Goal: Information Seeking & Learning: Compare options

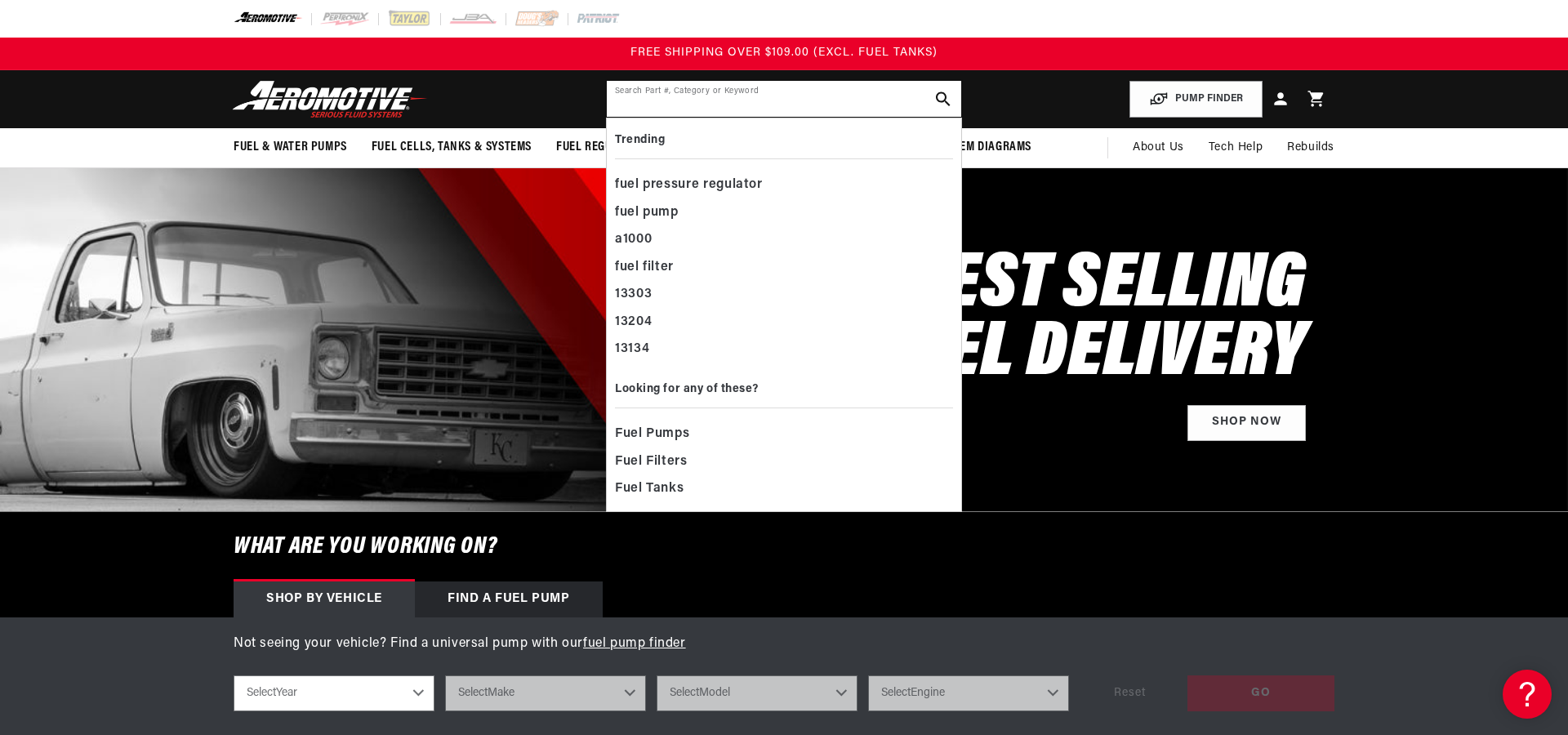
click at [850, 98] on input "text" at bounding box center [784, 99] width 354 height 36
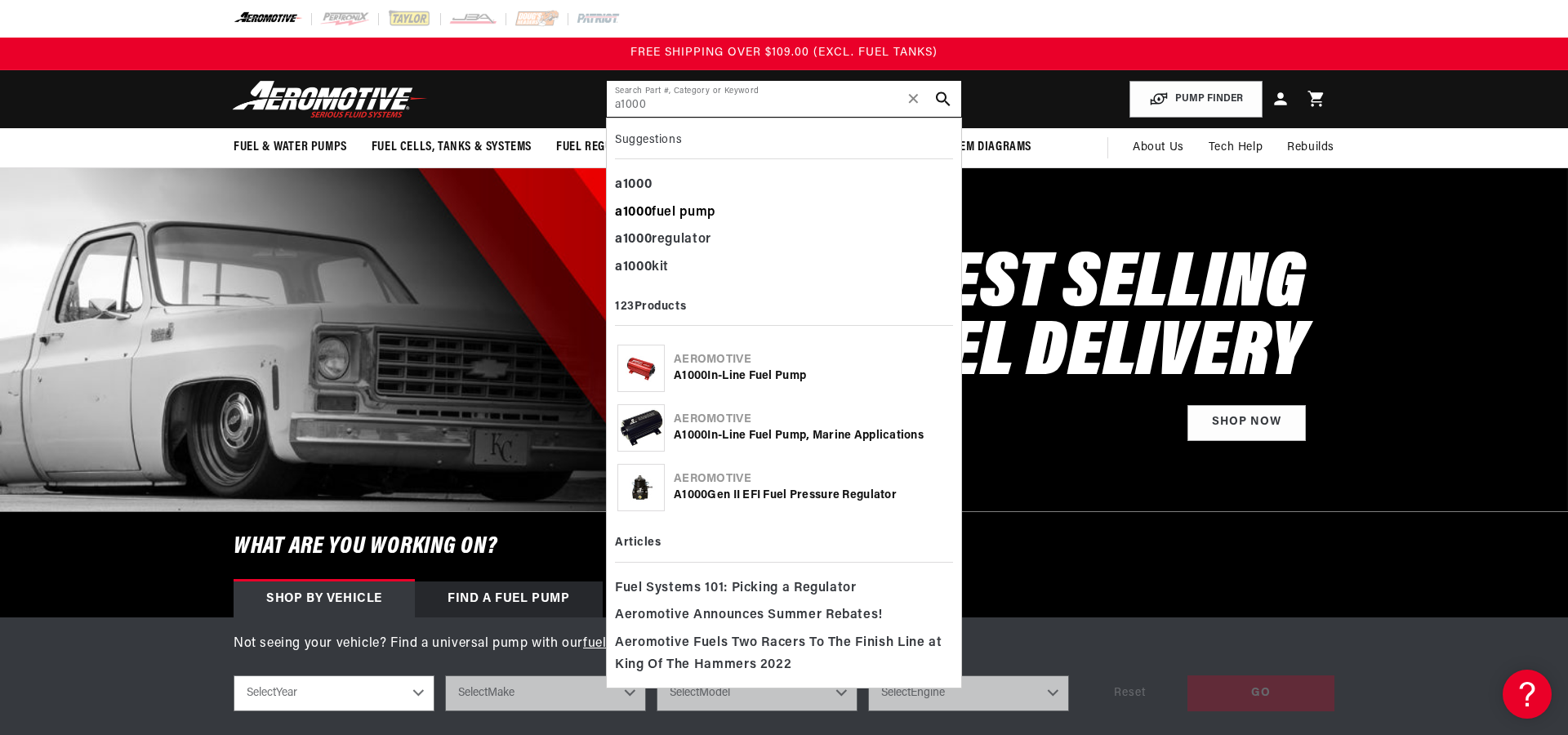
type input "a1000"
click at [700, 211] on div "a1000 fuel pump" at bounding box center [784, 213] width 338 height 28
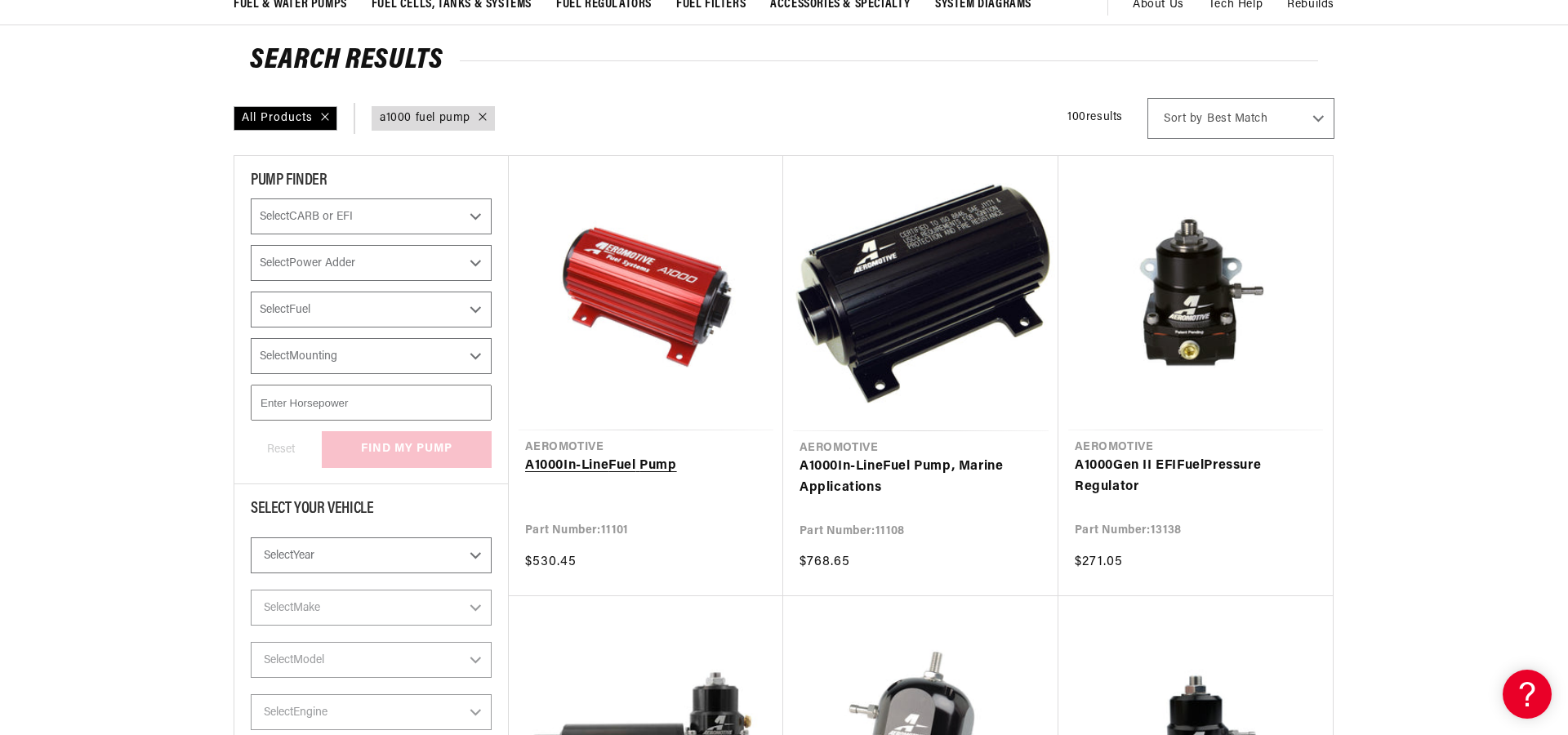
scroll to position [144, 0]
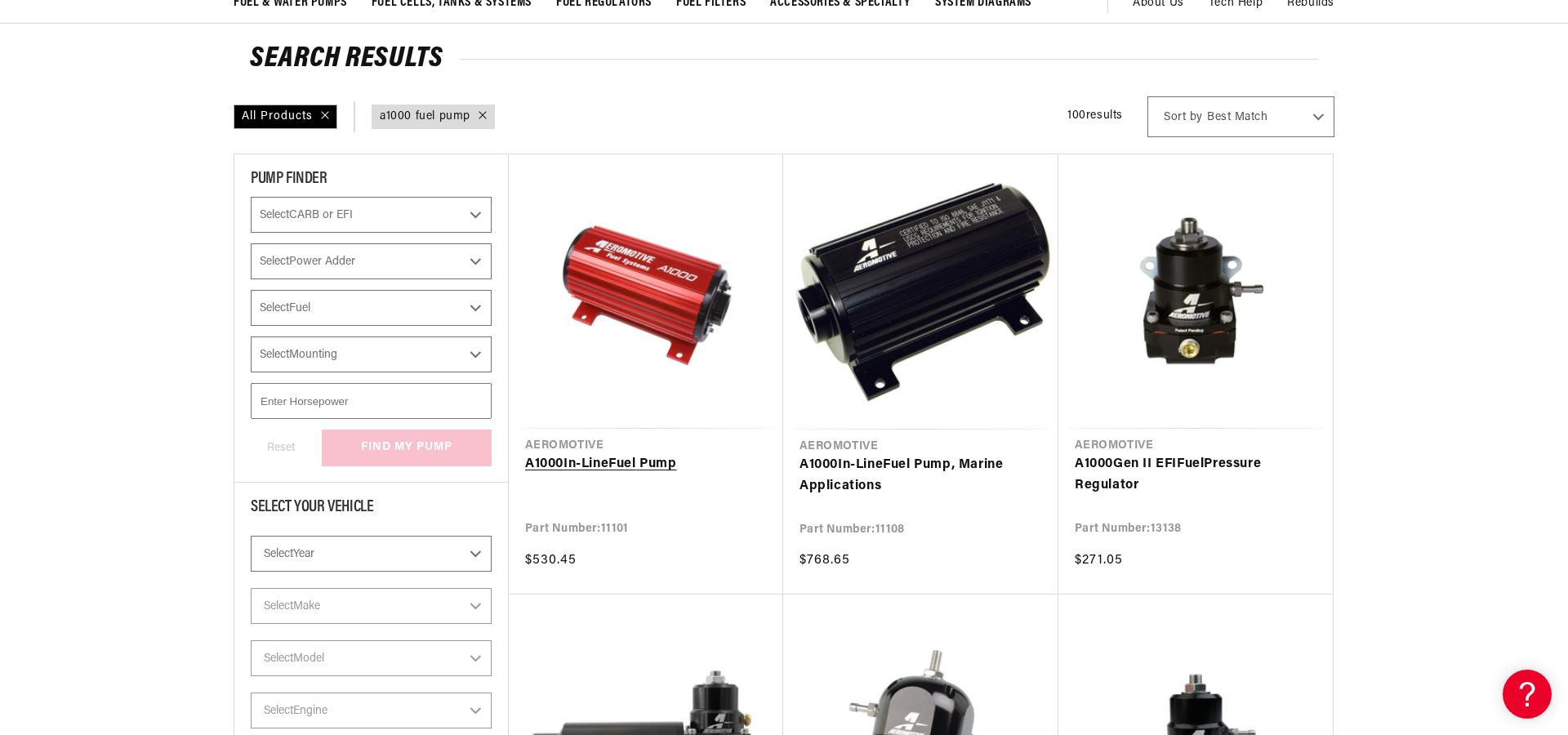
click at [623, 454] on link "A1000 In-Line Fuel Pump" at bounding box center [646, 465] width 242 height 22
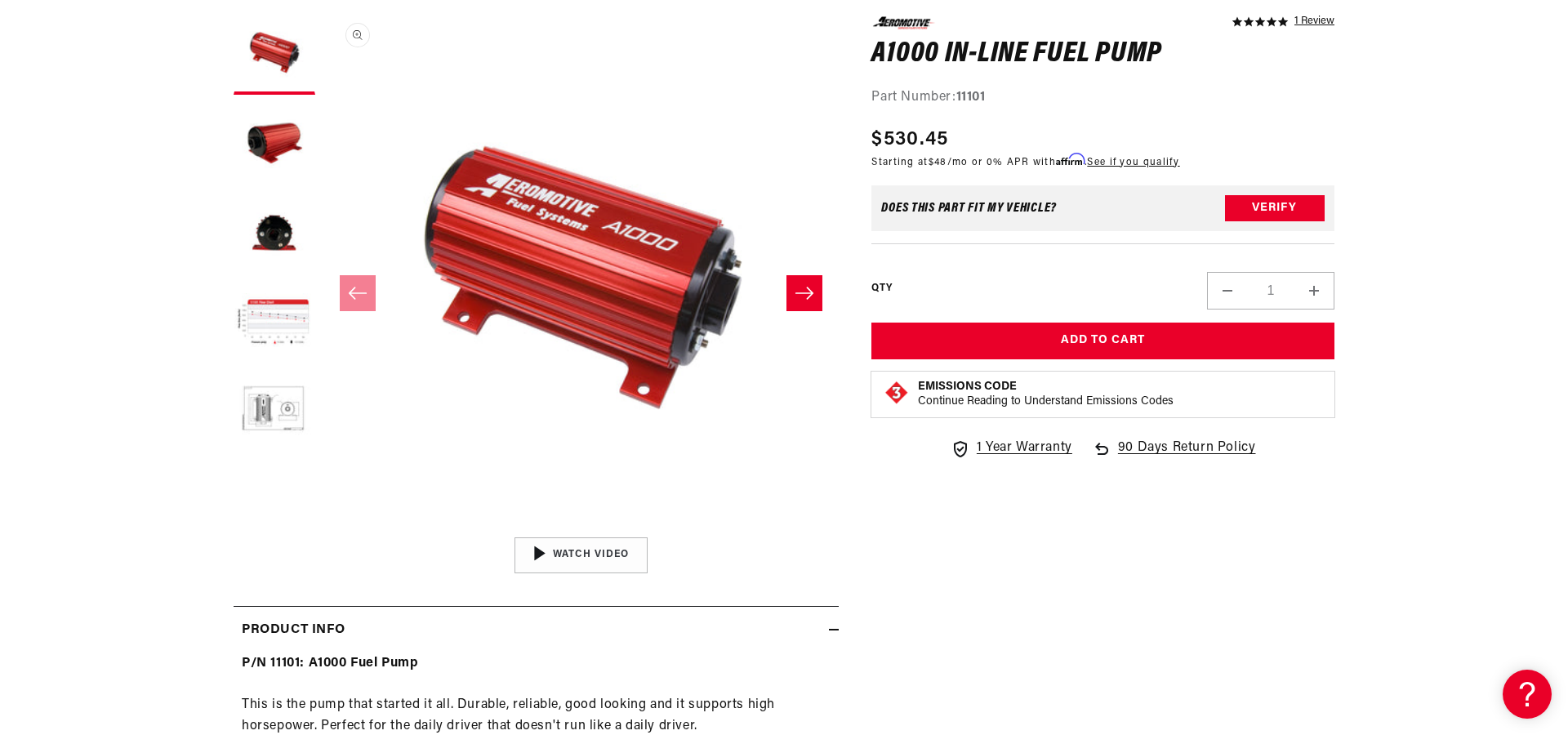
scroll to position [231, 0]
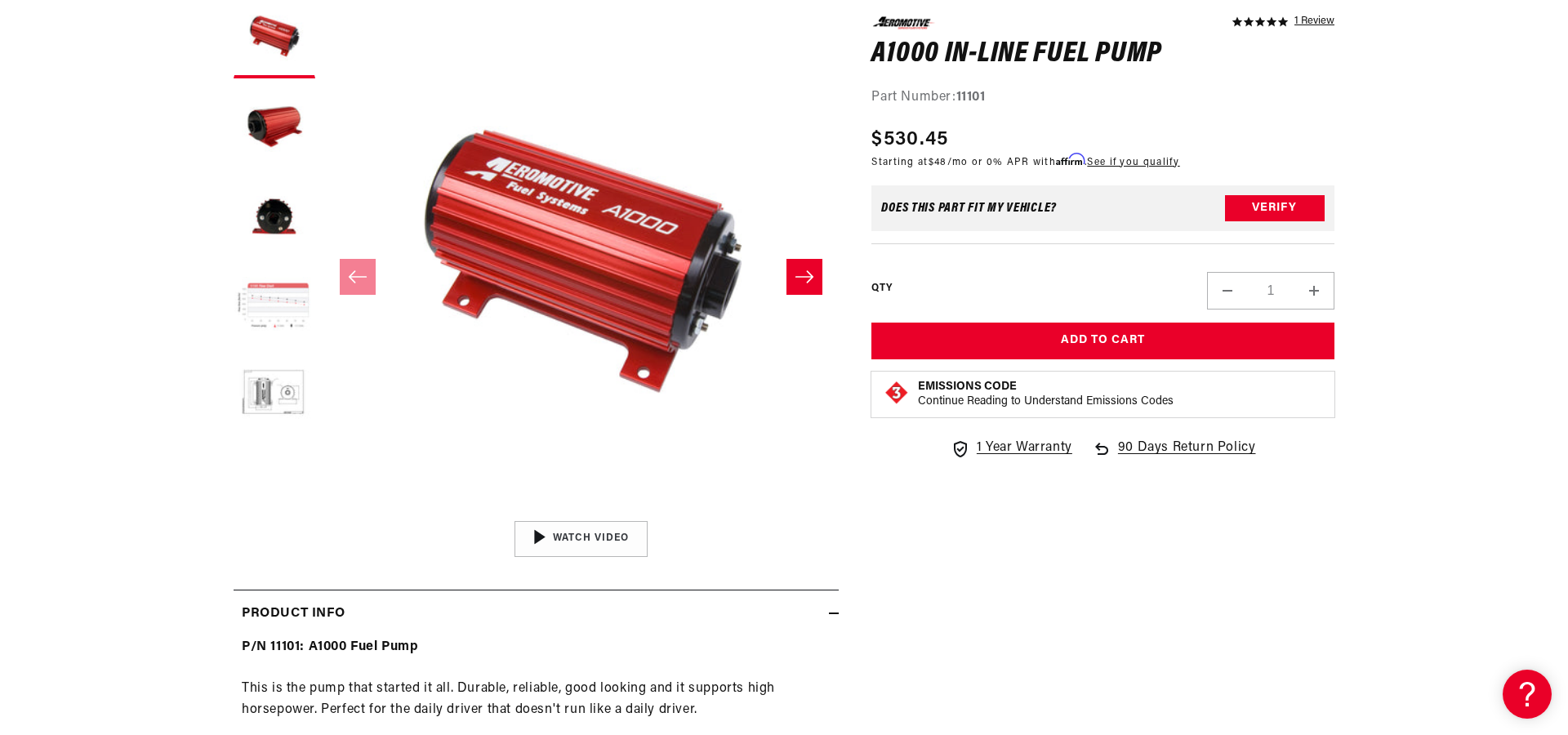
click at [283, 301] on button "Load image 4 in gallery view" at bounding box center [274, 307] width 82 height 82
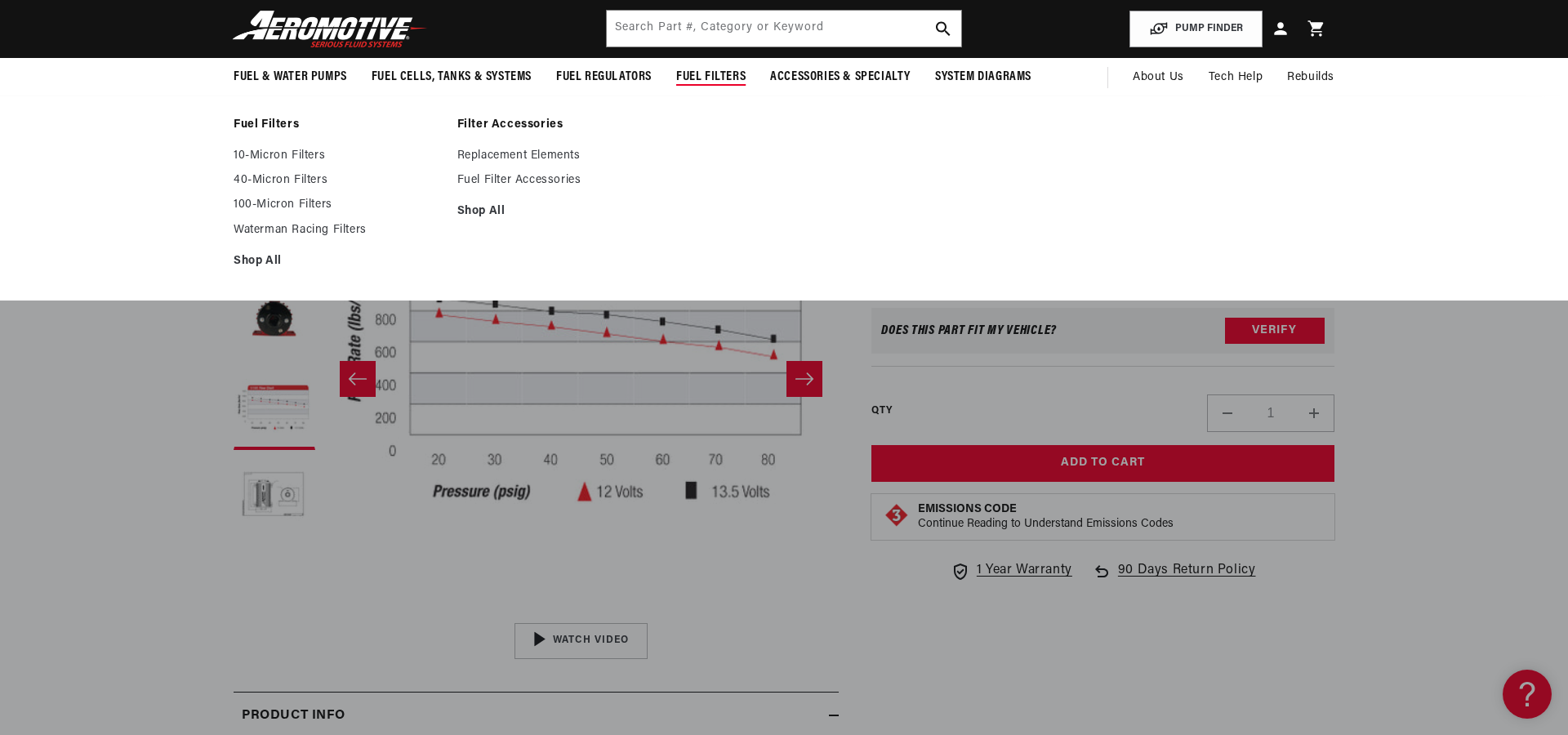
scroll to position [120, 0]
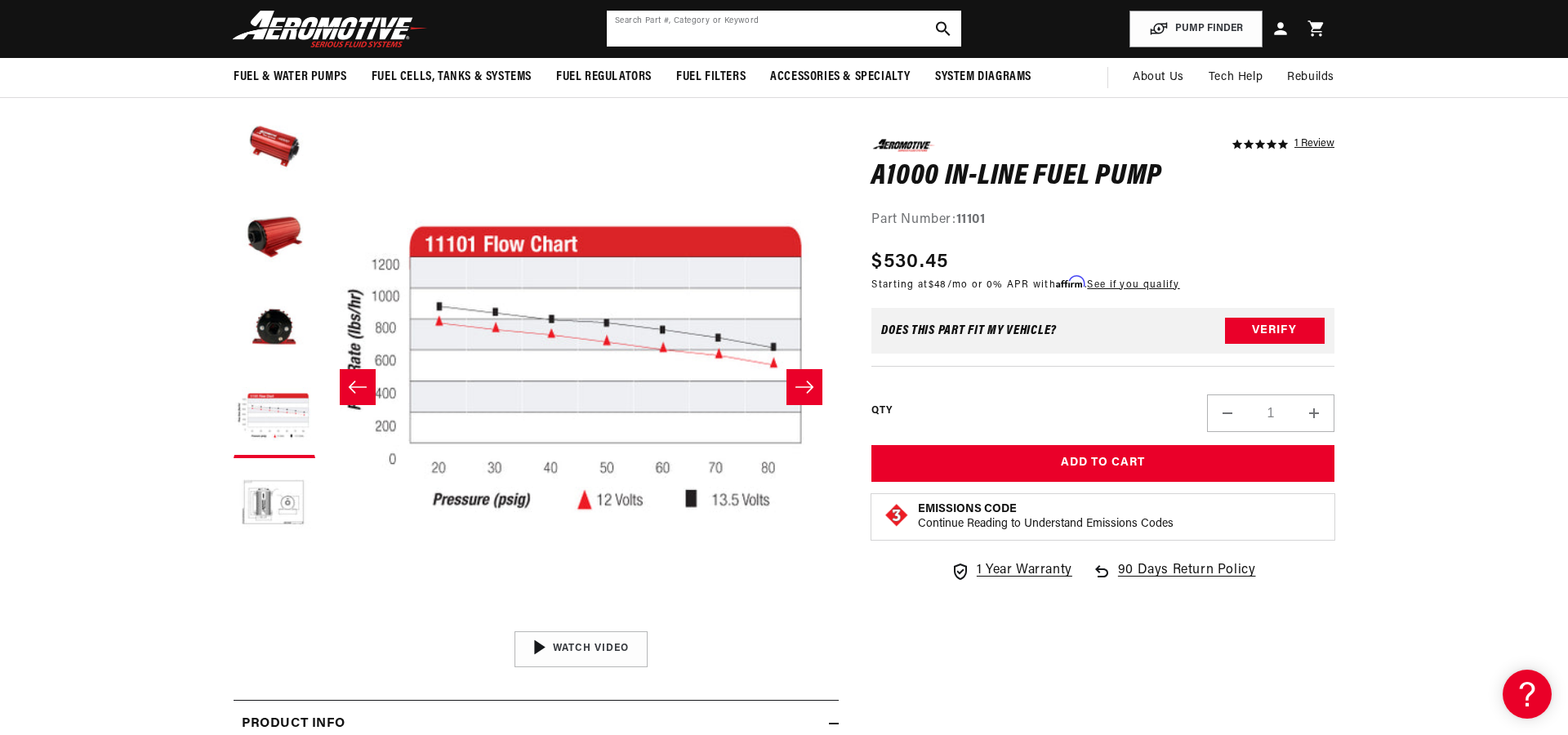
click at [733, 19] on input "text" at bounding box center [784, 29] width 354 height 36
type input "33304"
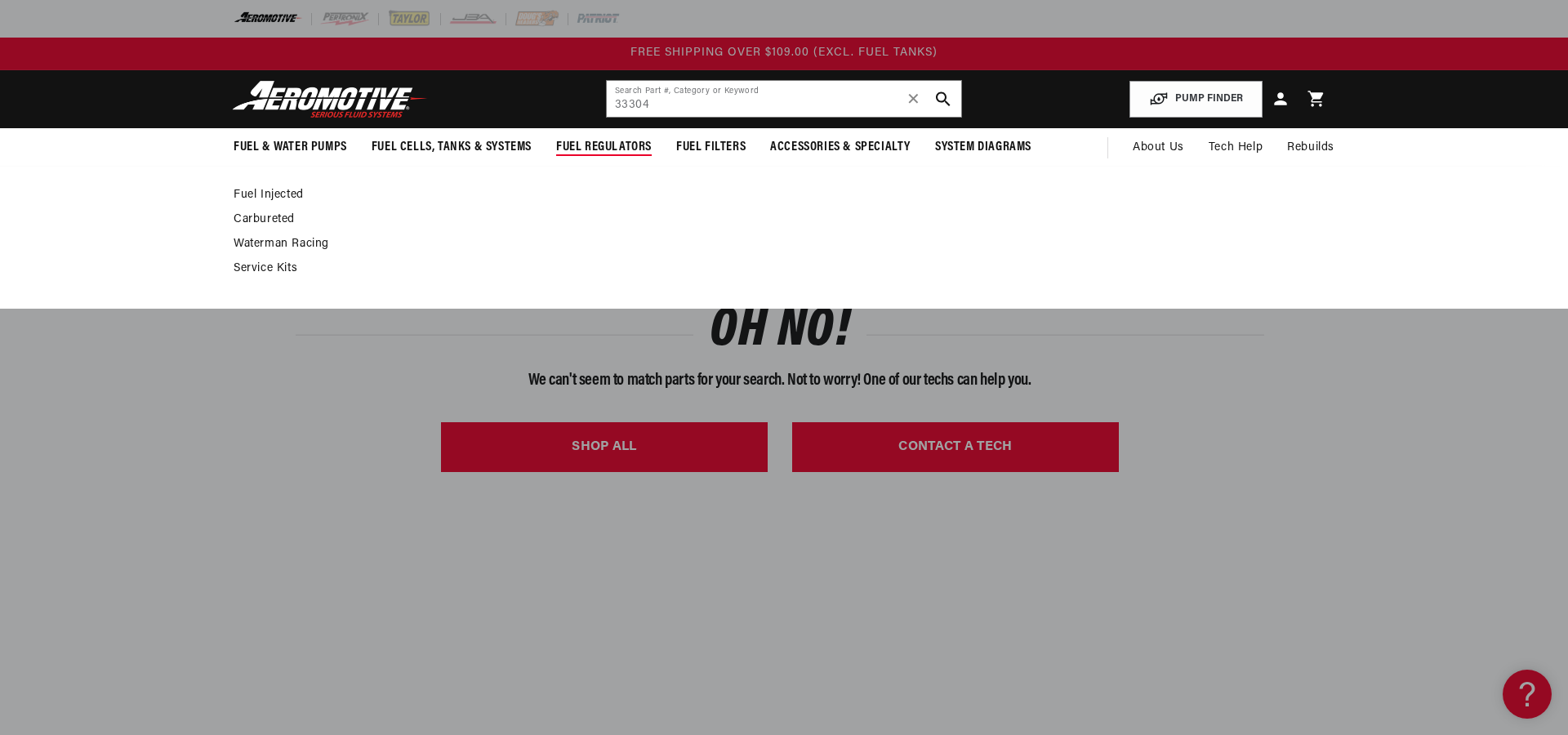
click at [591, 149] on span "Fuel Regulators" at bounding box center [604, 148] width 96 height 17
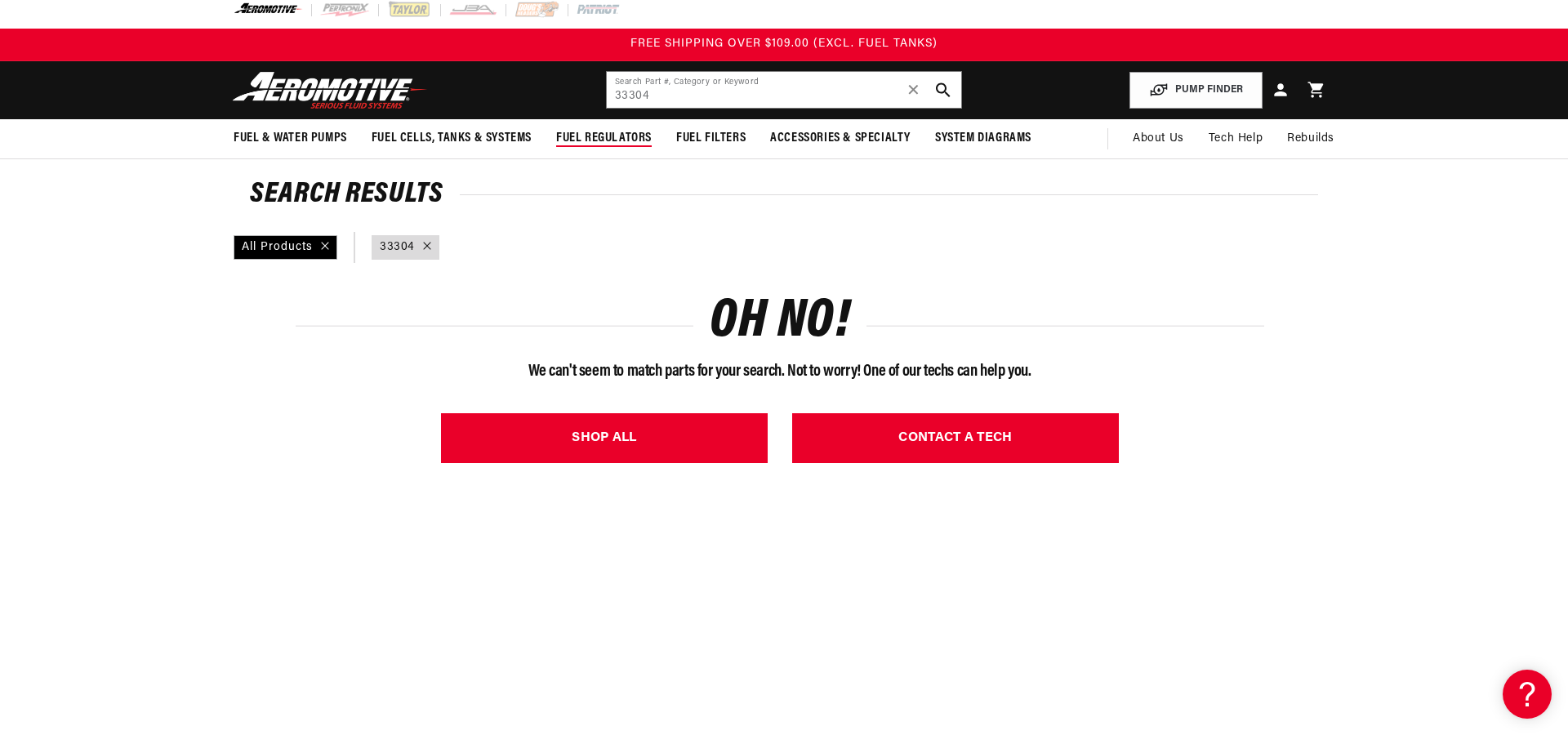
scroll to position [4, 1]
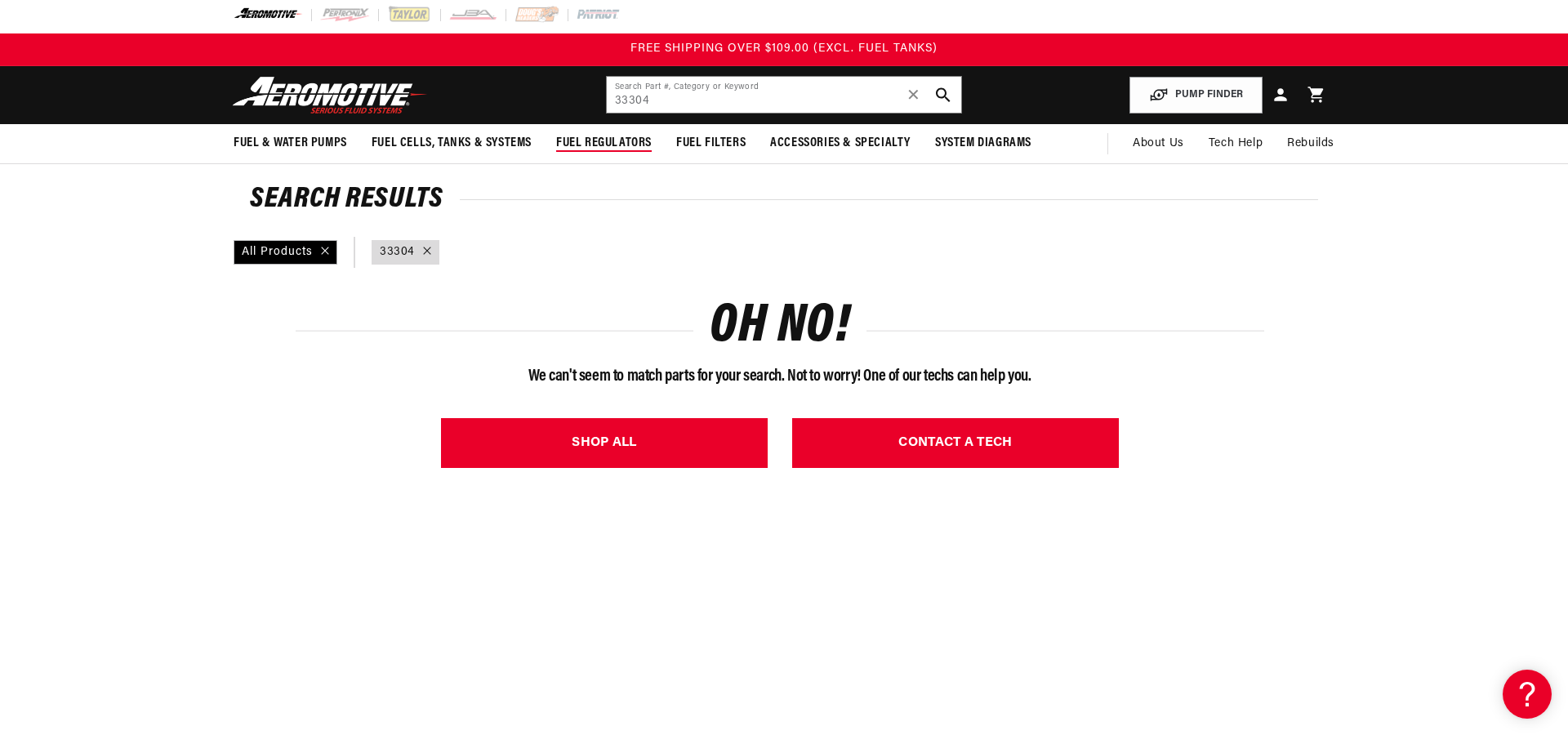
click at [593, 142] on span "Fuel Regulators" at bounding box center [604, 143] width 96 height 17
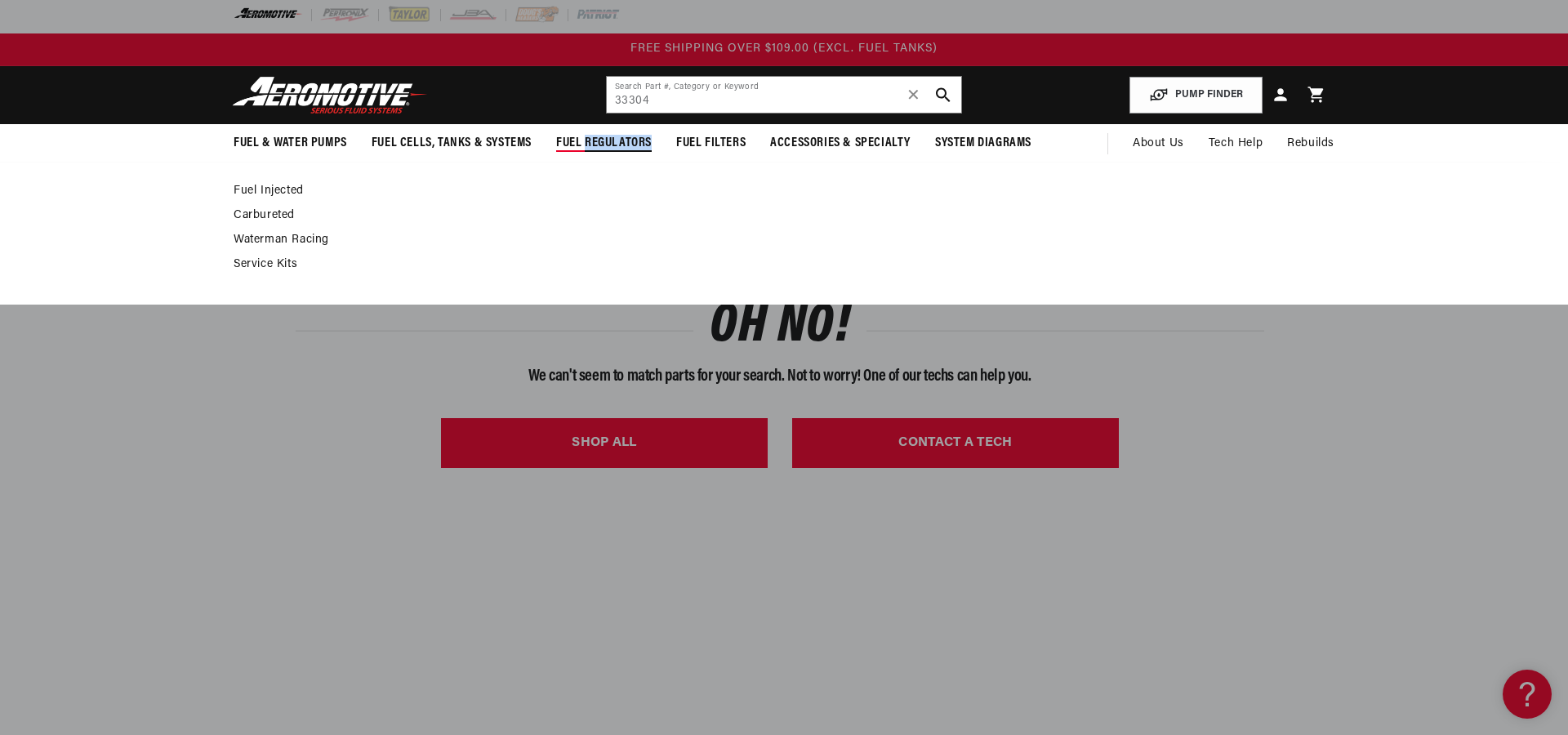
click at [593, 142] on span "Fuel Regulators" at bounding box center [604, 143] width 96 height 17
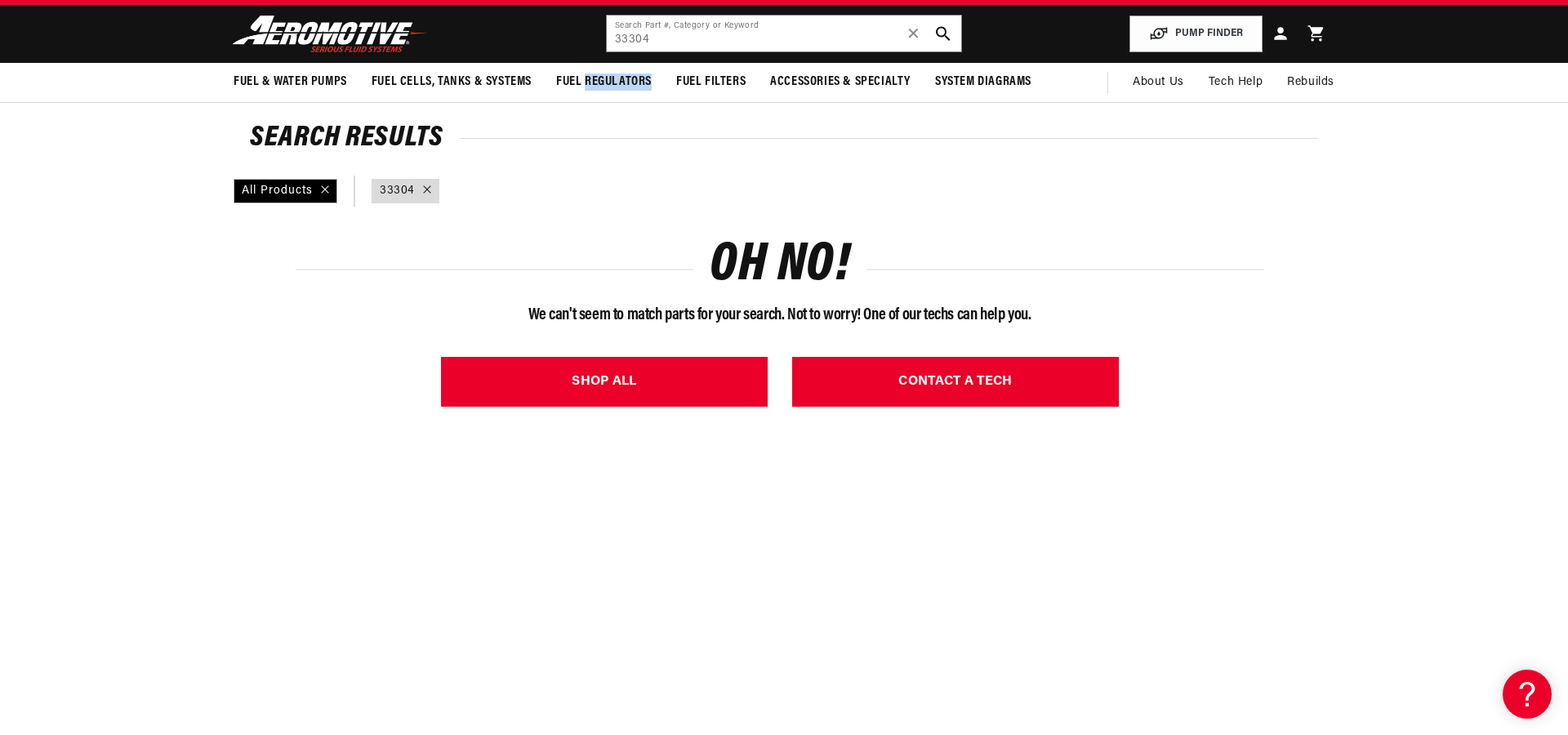
scroll to position [73, 0]
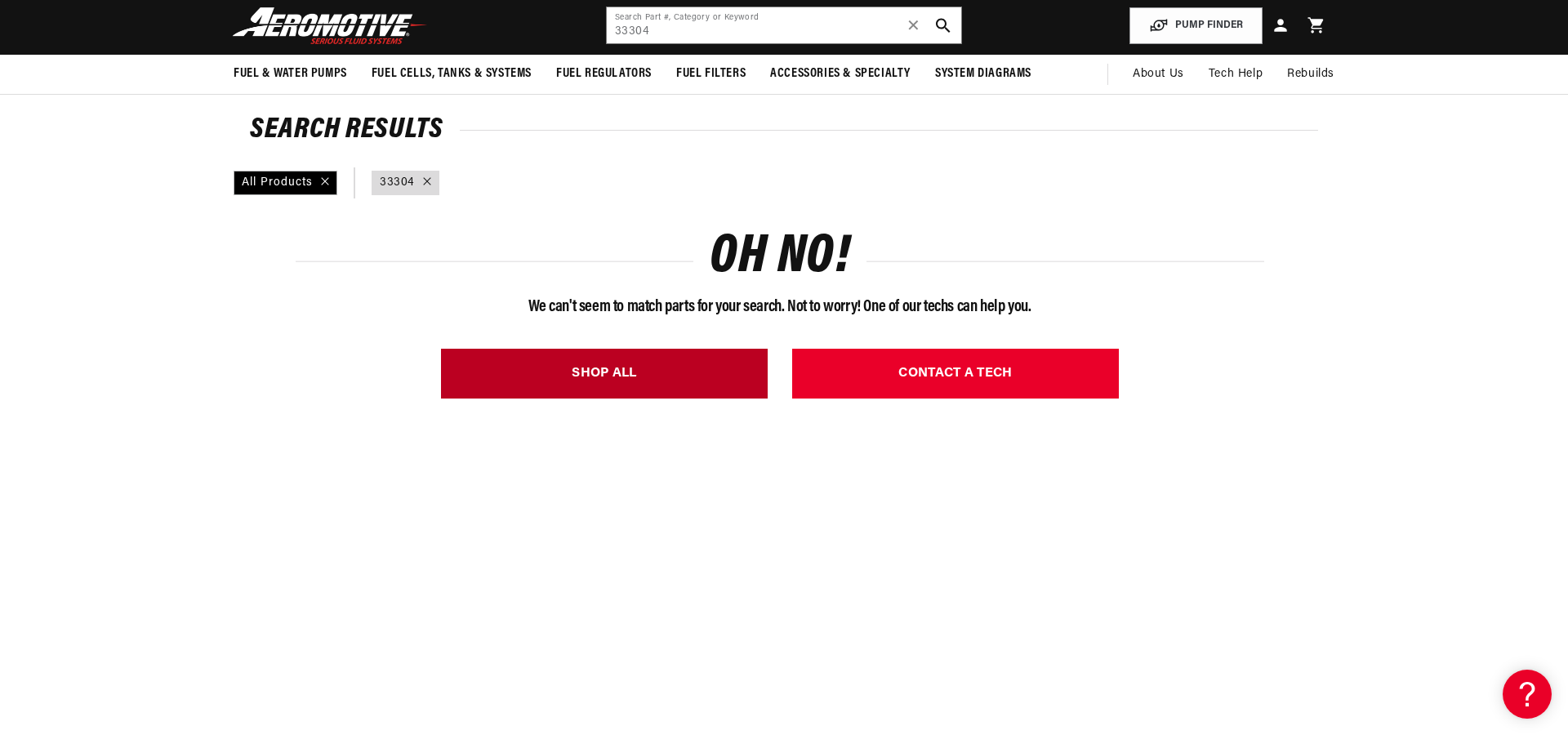
click at [688, 366] on link "SHOP ALL" at bounding box center [604, 374] width 326 height 50
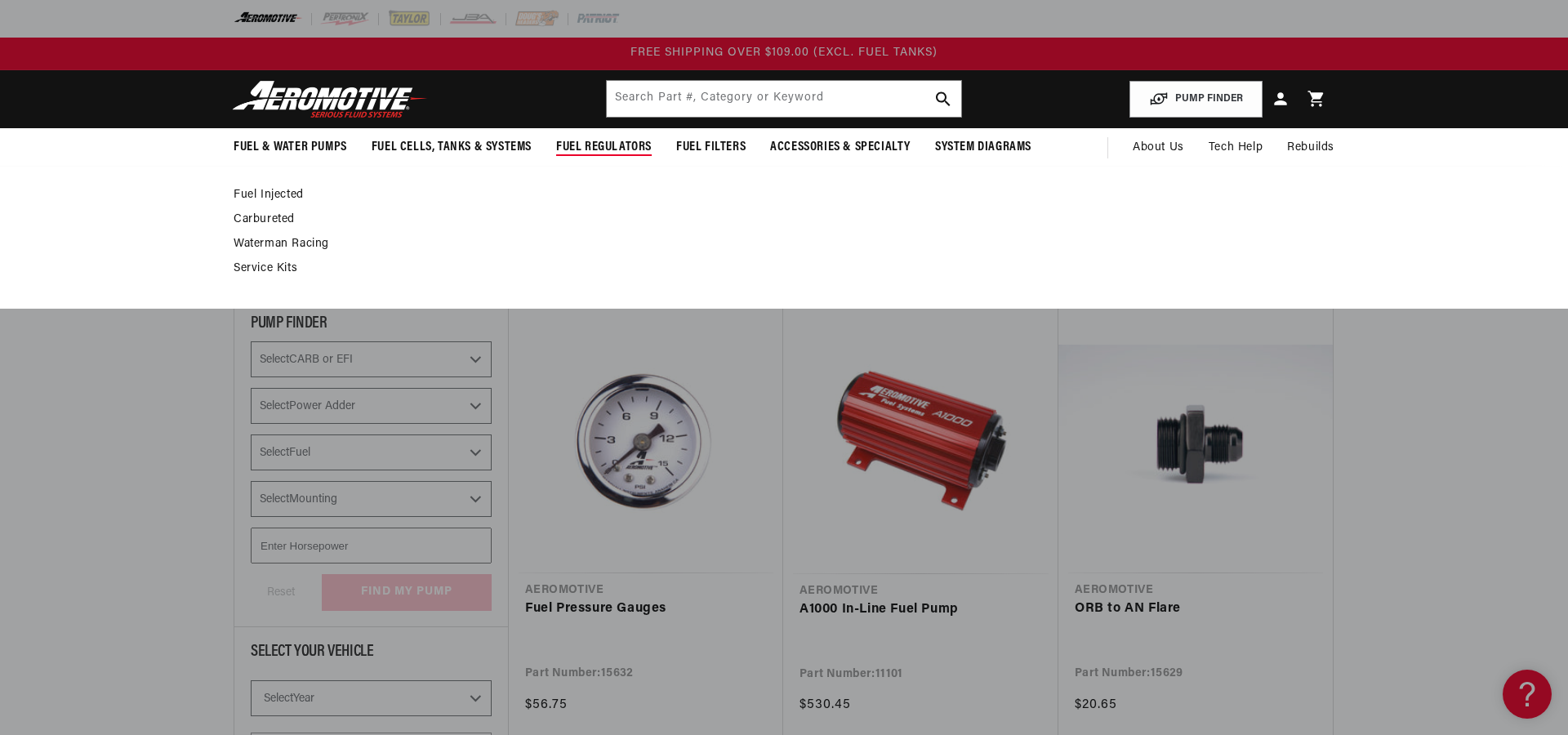
click at [616, 148] on span "Fuel Regulators" at bounding box center [604, 148] width 96 height 17
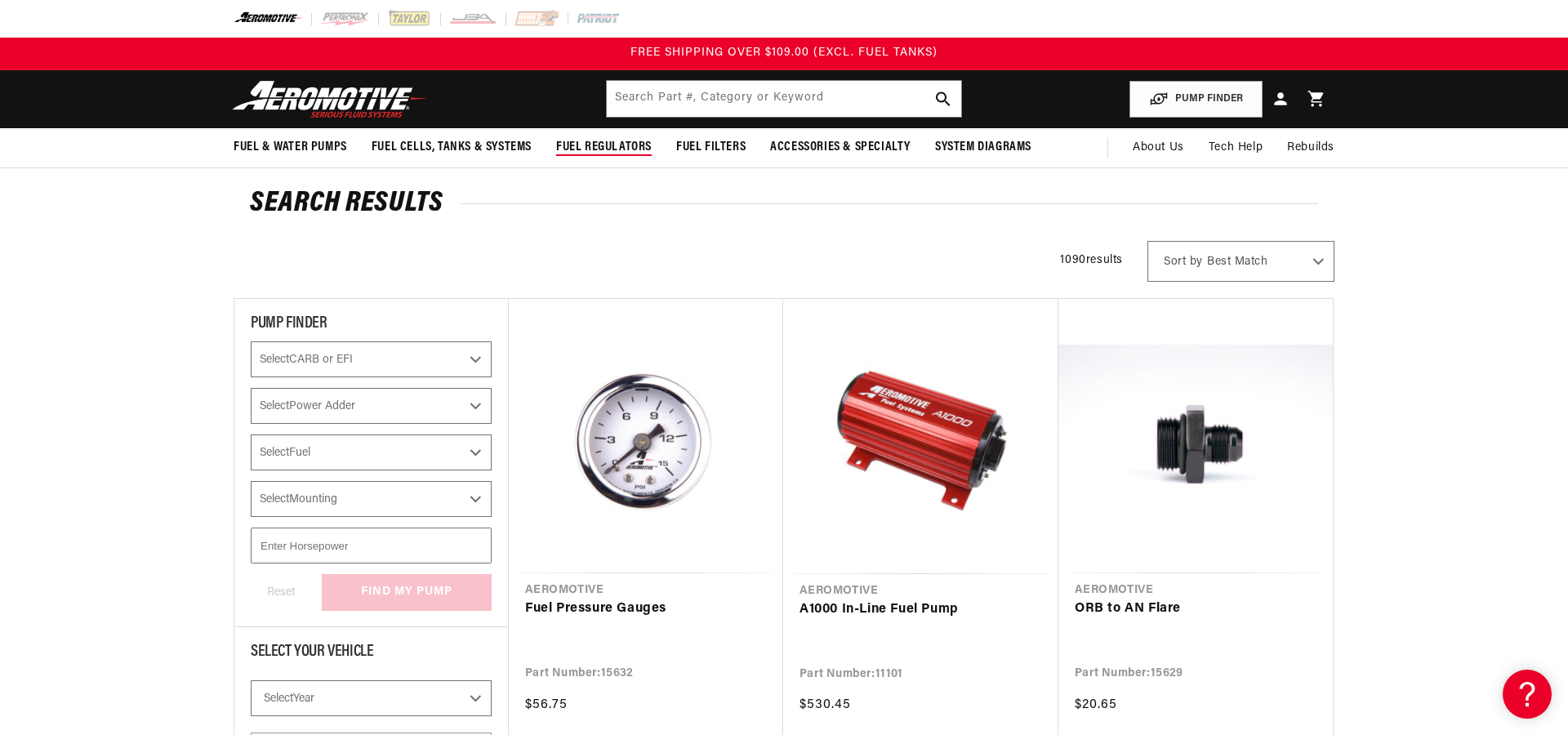
click at [616, 149] on span "Fuel Regulators" at bounding box center [604, 148] width 96 height 17
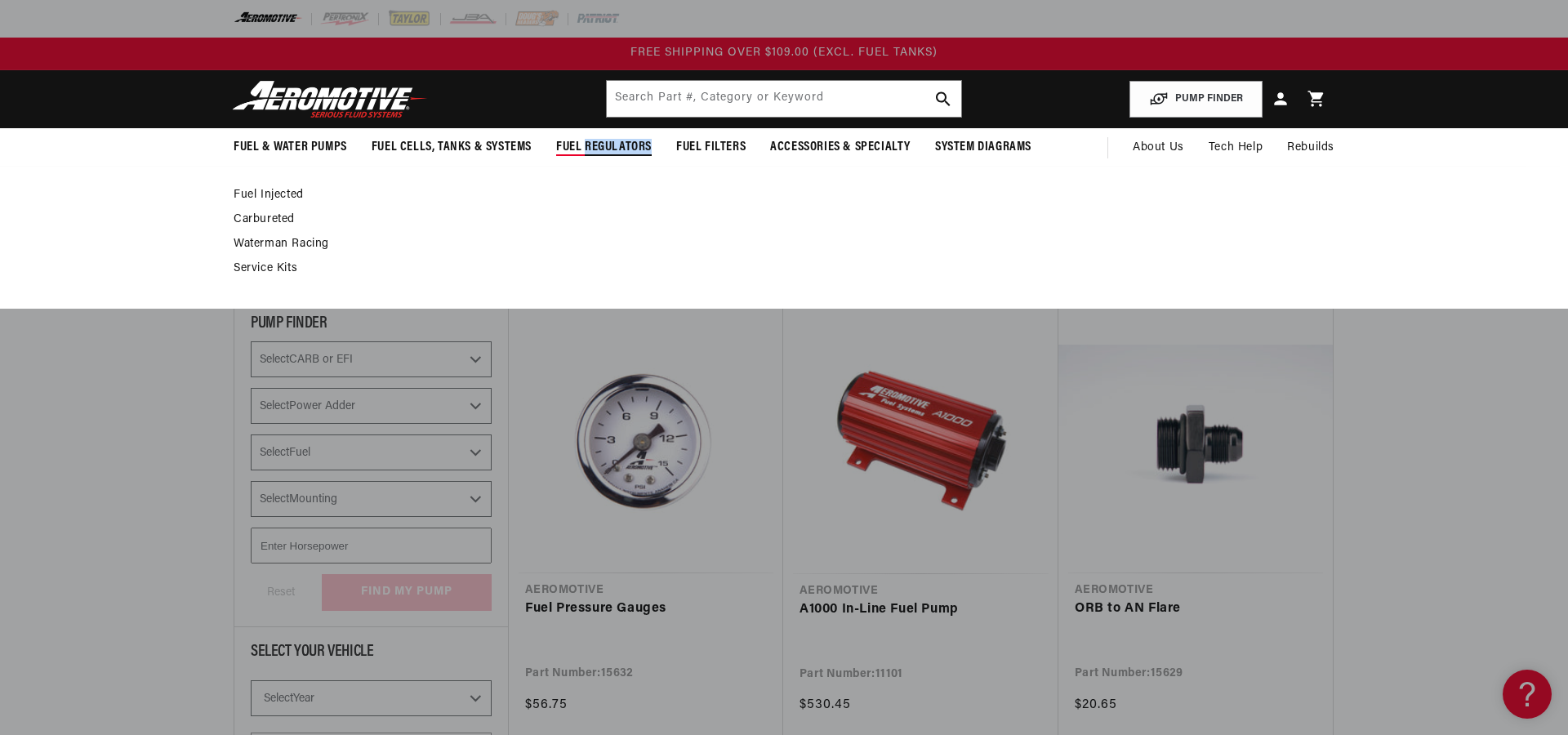
click at [284, 188] on link "Fuel Injected" at bounding box center [775, 195] width 1084 height 15
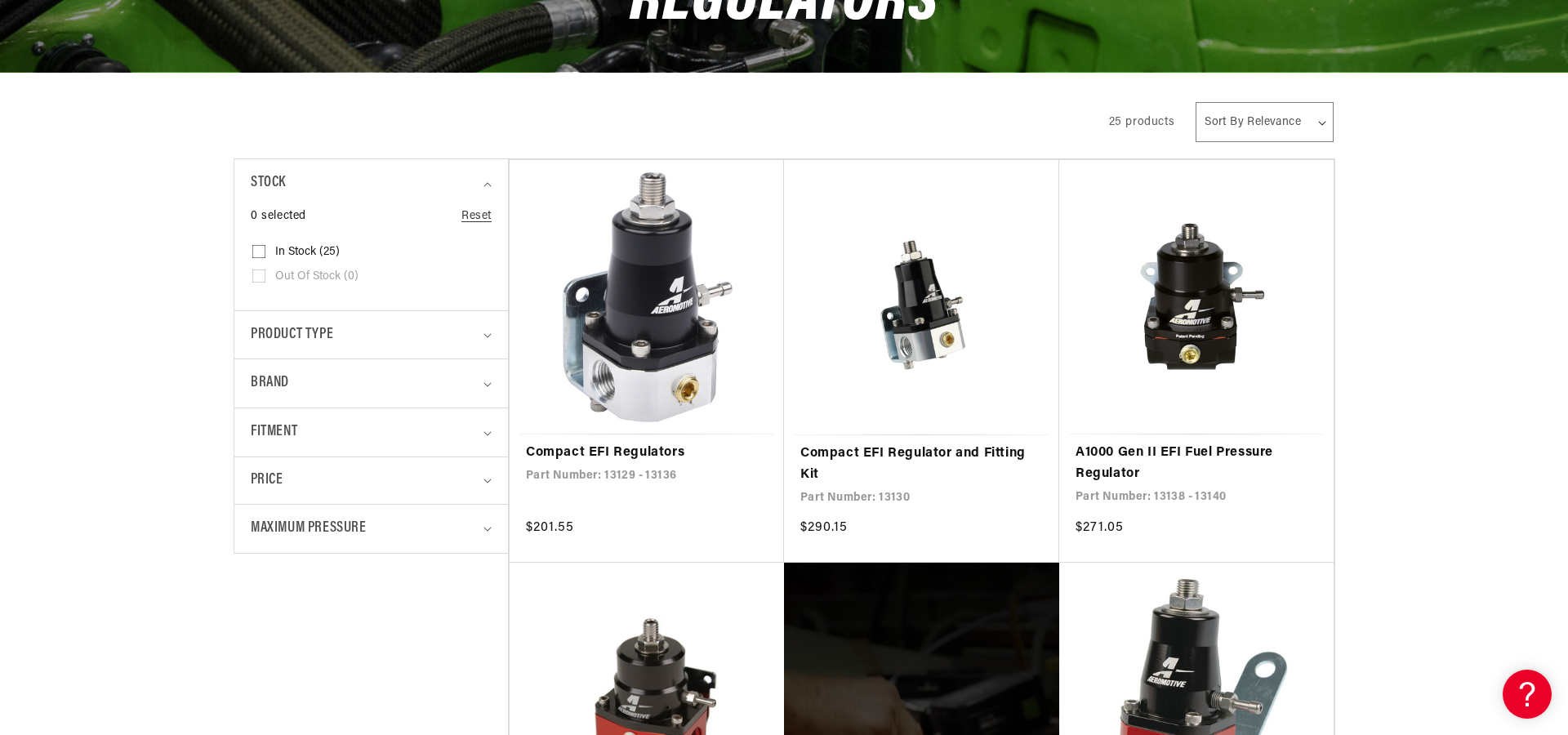
click at [310, 348] on summary "Product type" at bounding box center [370, 335] width 241 height 48
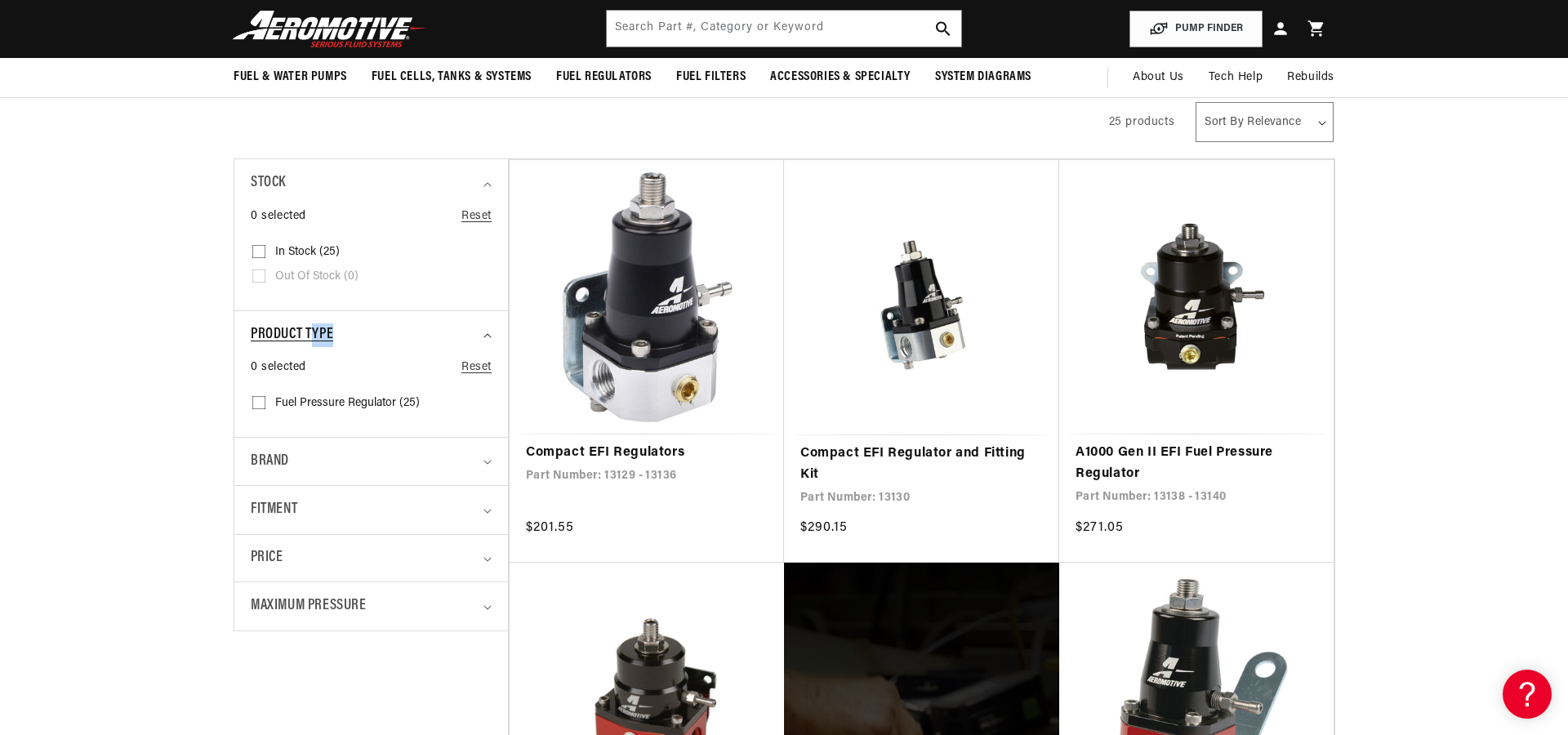
scroll to position [289, 0]
click at [340, 409] on span "Fuel Pressure Regulator (25)" at bounding box center [347, 403] width 144 height 15
click at [265, 409] on input "Fuel Pressure Regulator (25) Fuel Pressure Regulator (25 products)" at bounding box center [258, 405] width 13 height 13
checkbox input "true"
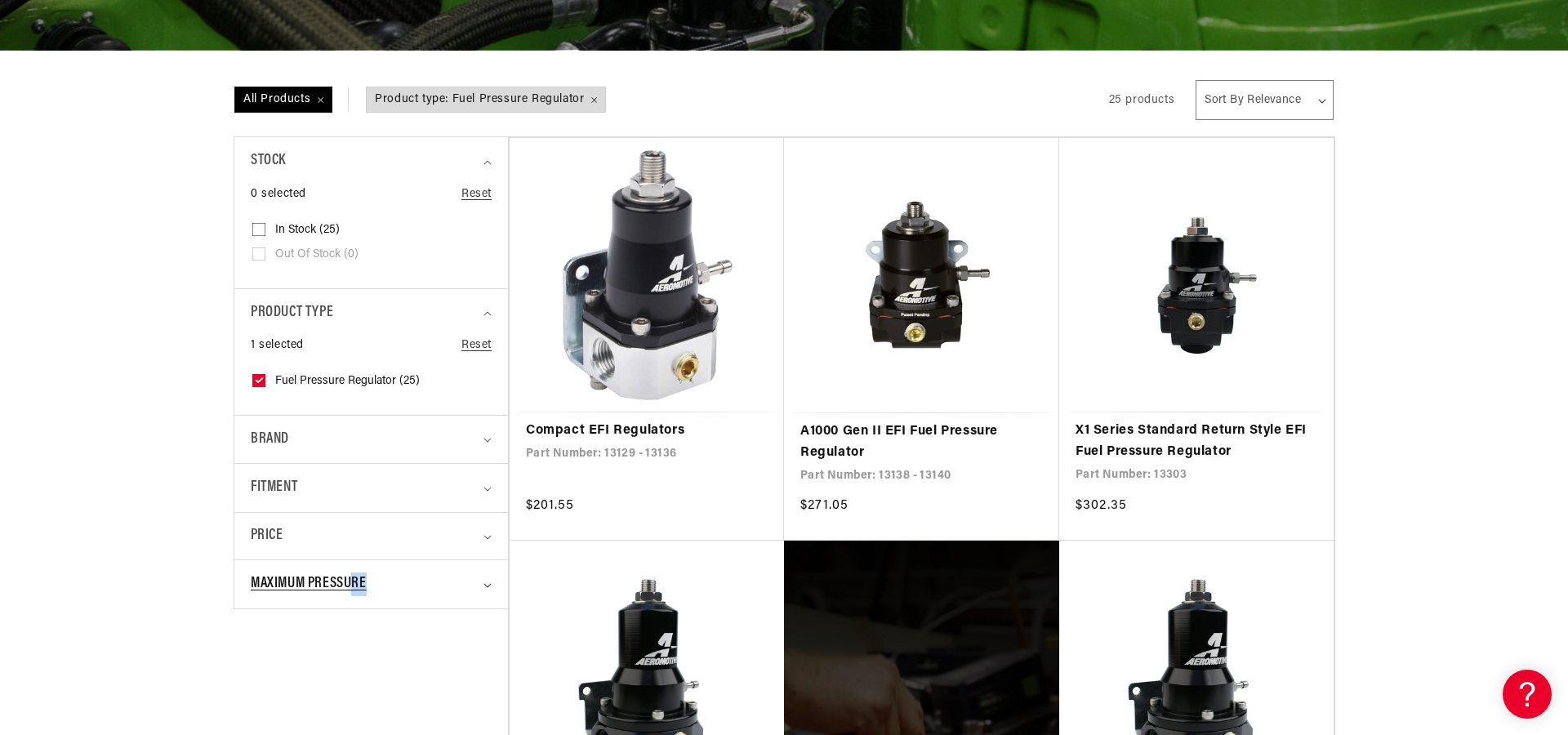
click at [351, 591] on span "Maximum Pressure" at bounding box center [308, 584] width 116 height 23
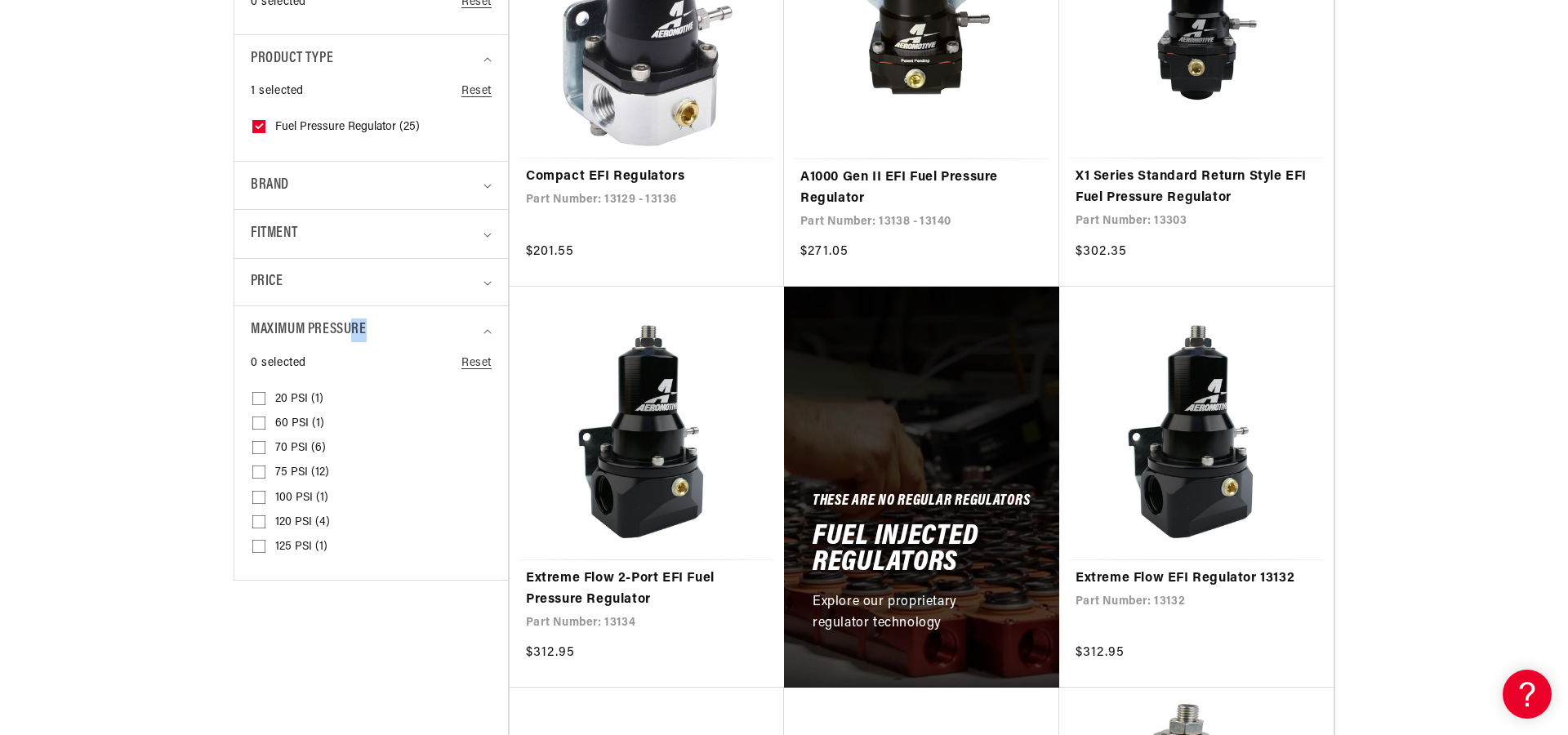
scroll to position [567, 0]
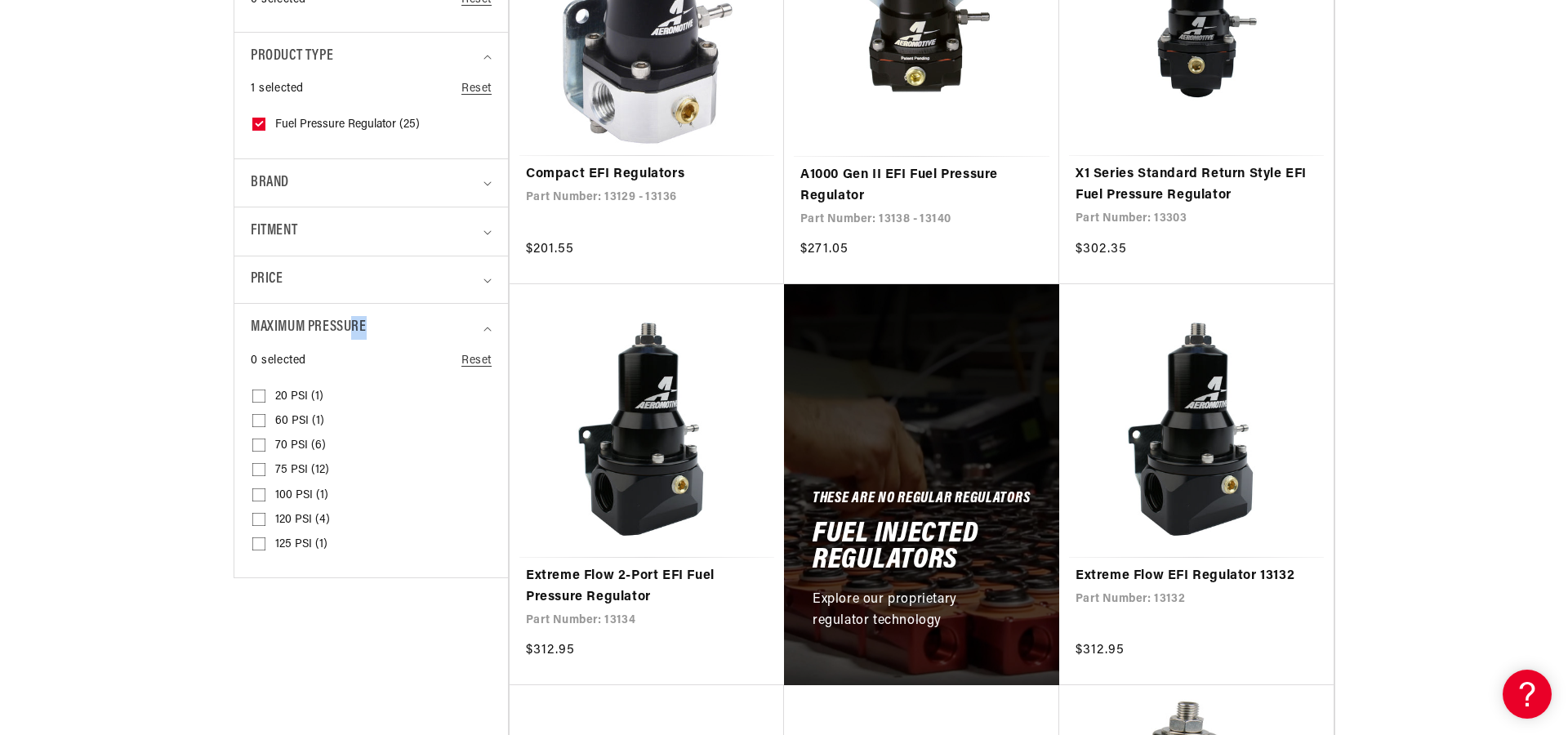
click at [257, 466] on input "75 PSI (12) 75 PSI (12 products)" at bounding box center [258, 472] width 13 height 13
checkbox input "true"
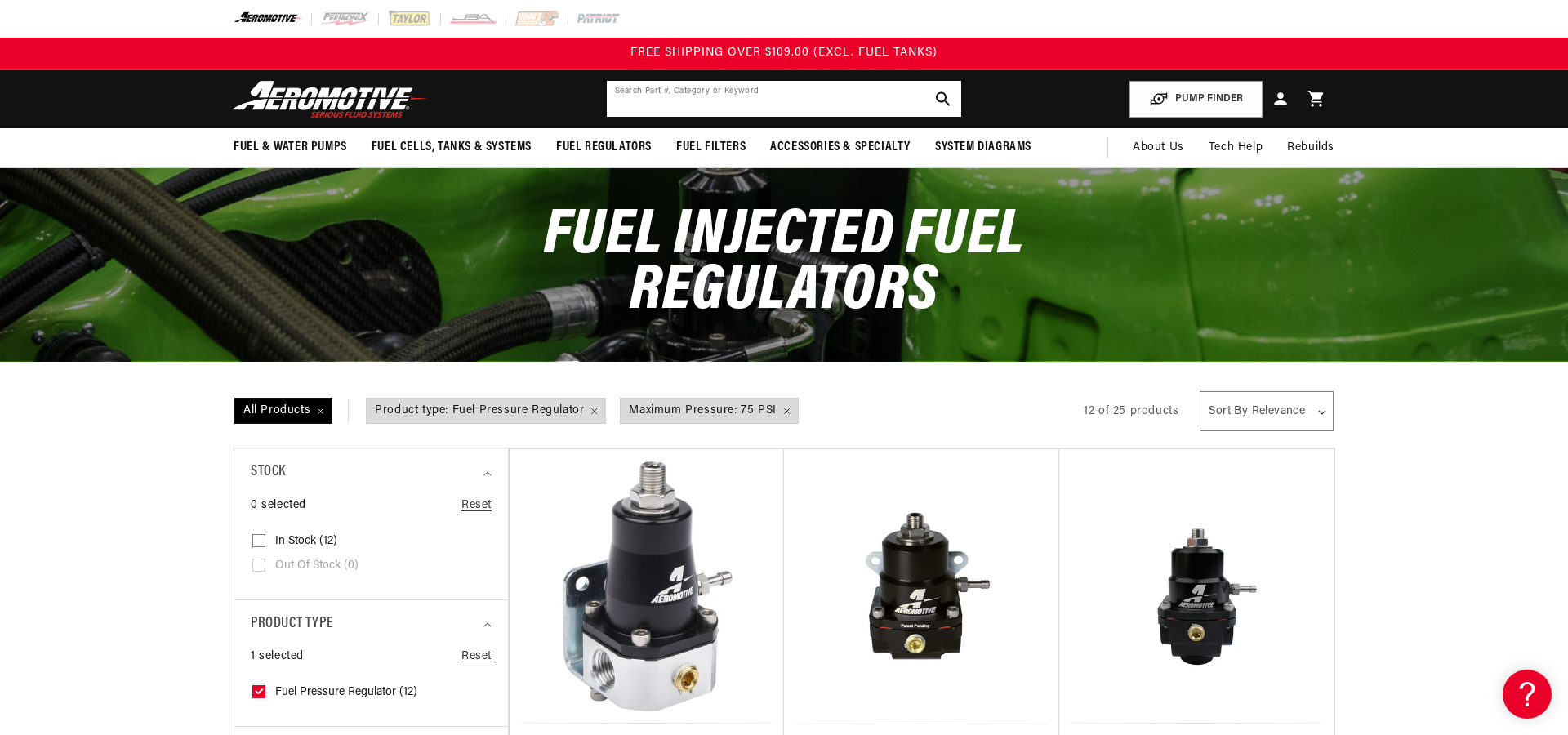
click at [761, 98] on input "text" at bounding box center [784, 99] width 354 height 36
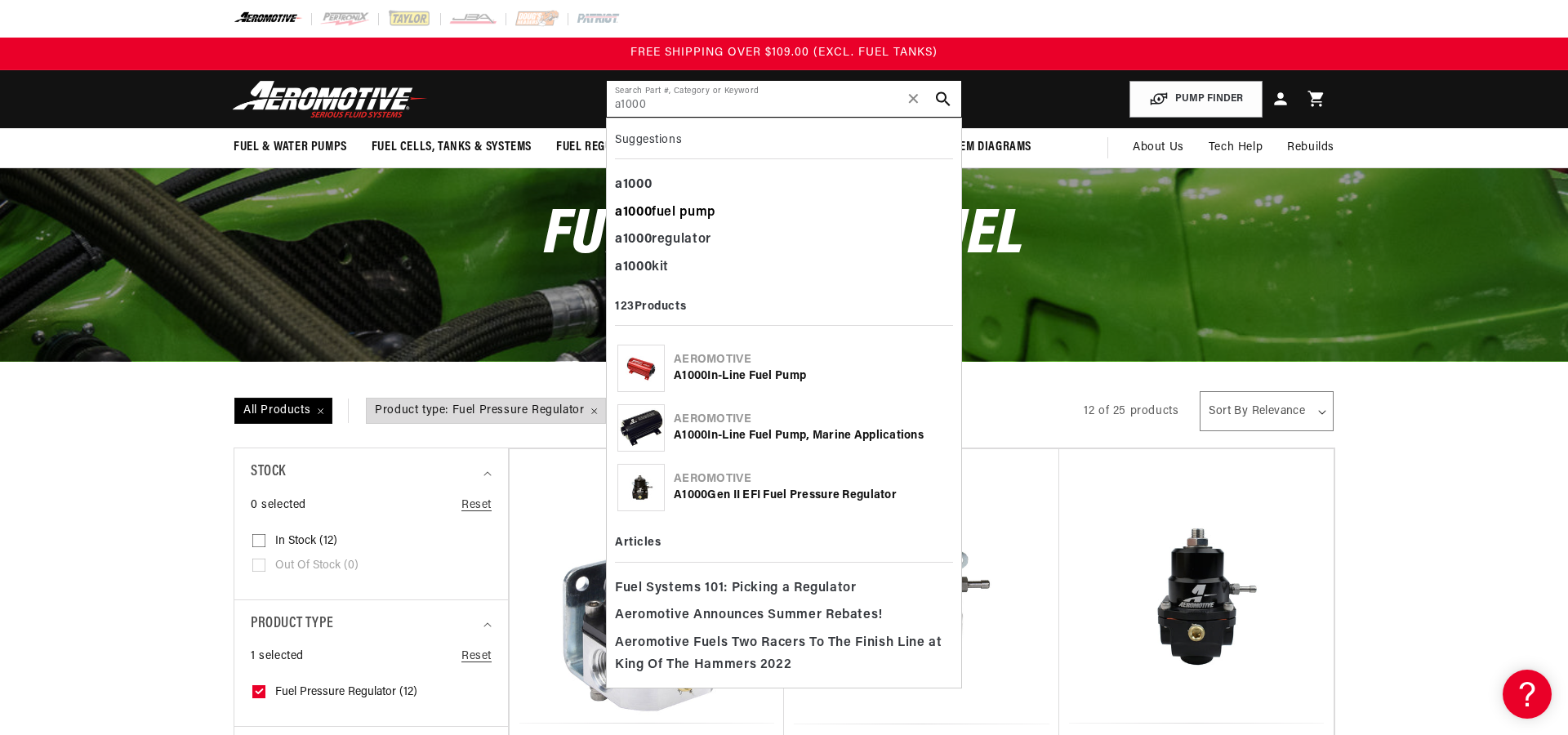
type input "a1000"
click at [714, 209] on div "a1000 fuel pump" at bounding box center [784, 213] width 338 height 28
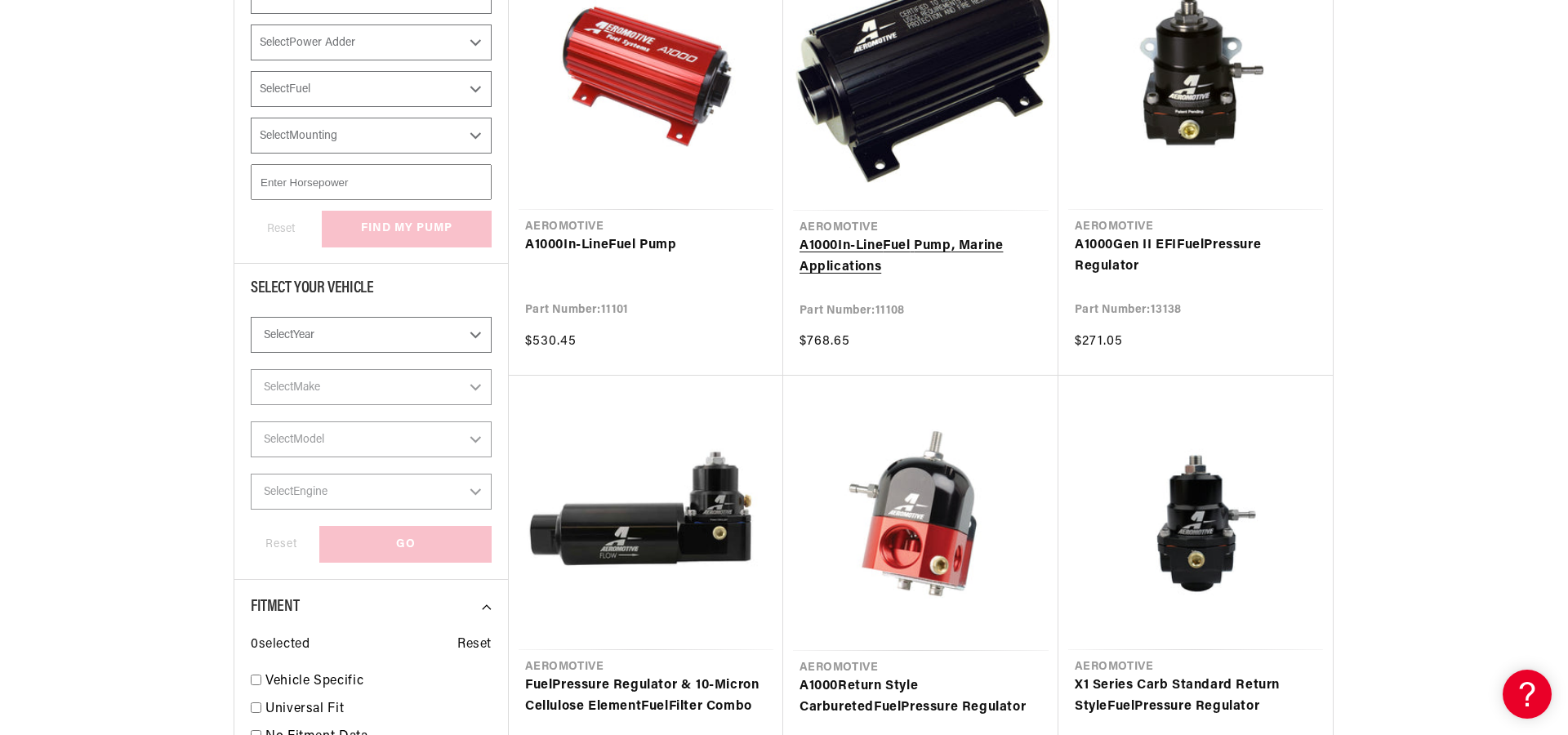
scroll to position [365, 0]
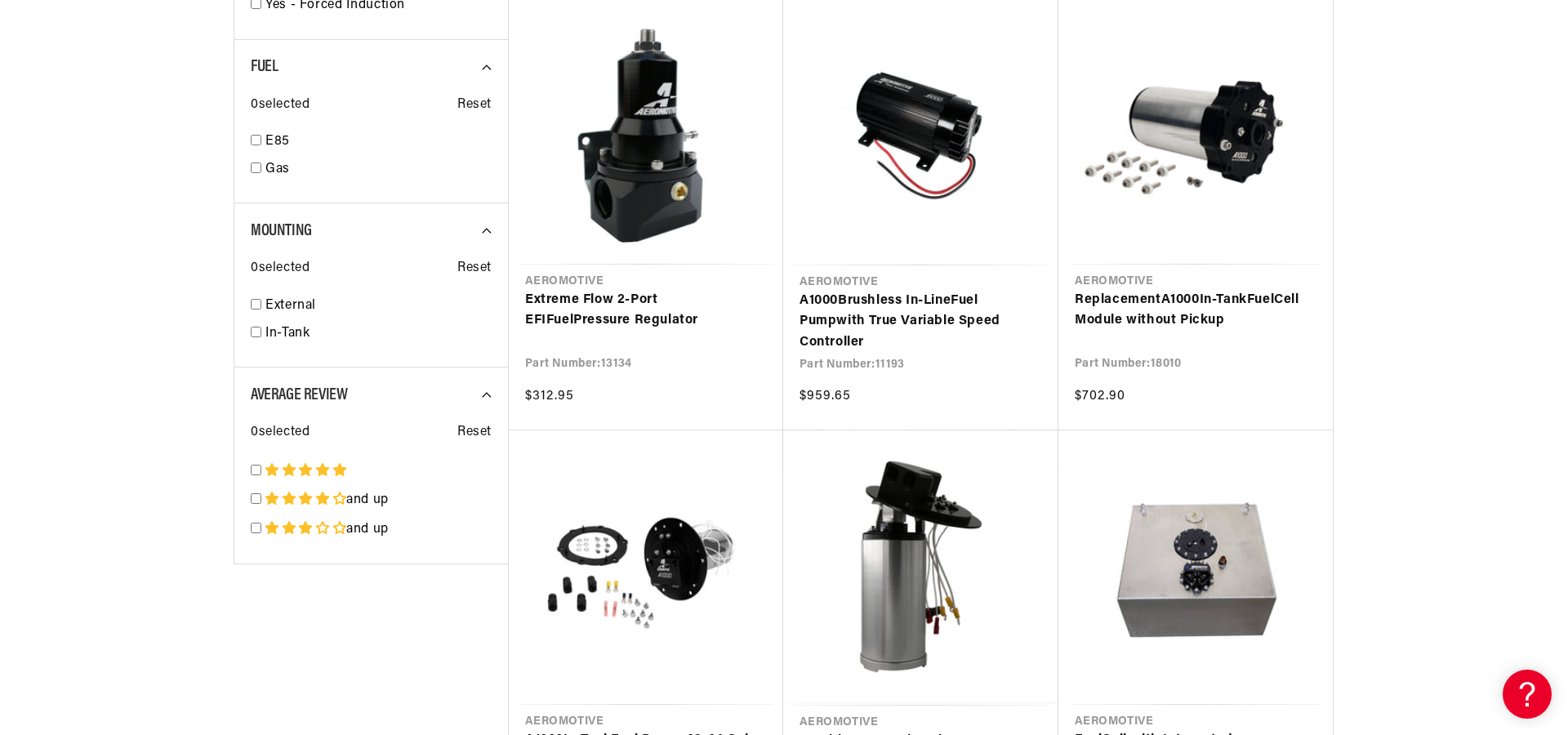
scroll to position [2073, 0]
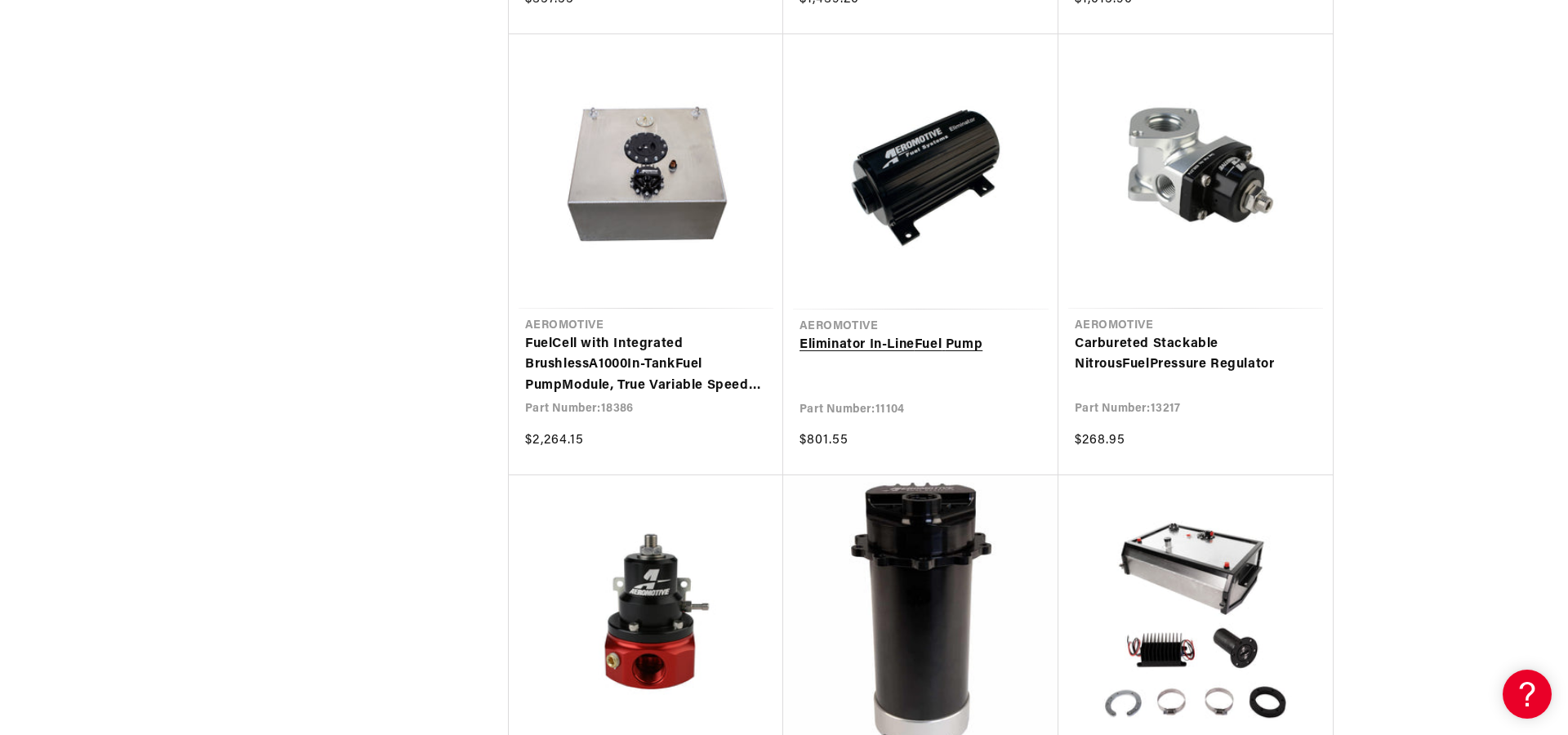
scroll to position [3372, 0]
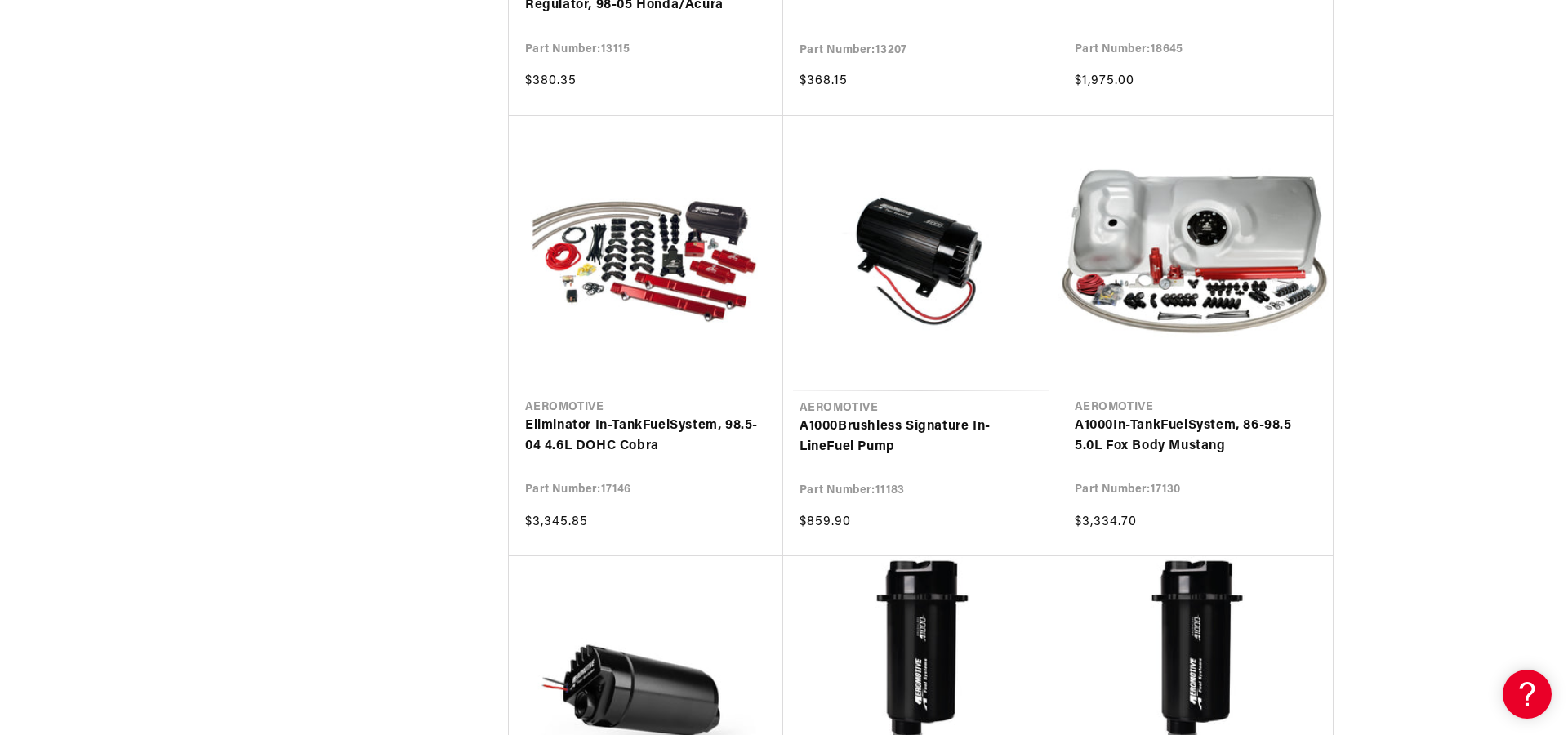
scroll to position [5915, 0]
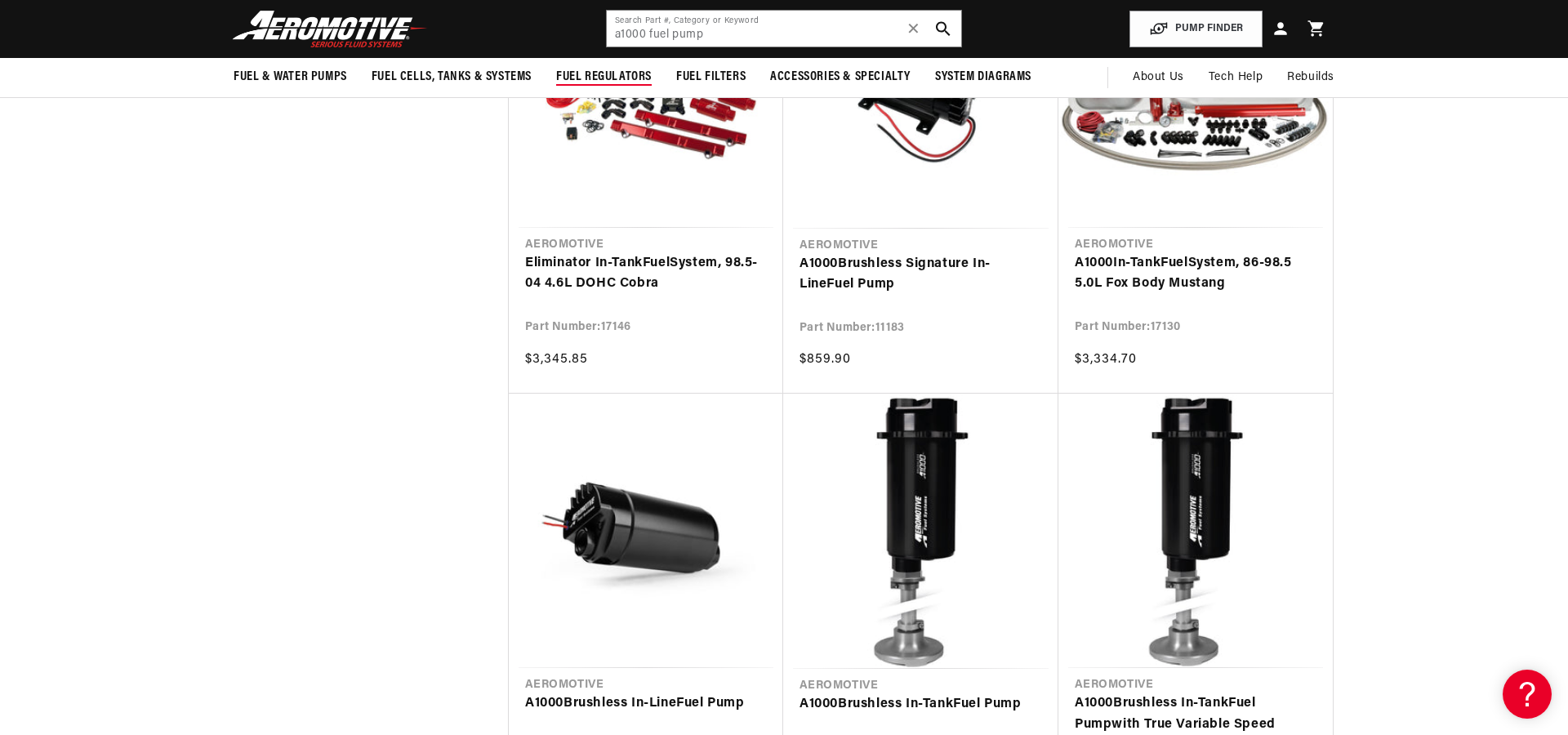
scroll to position [6065, 0]
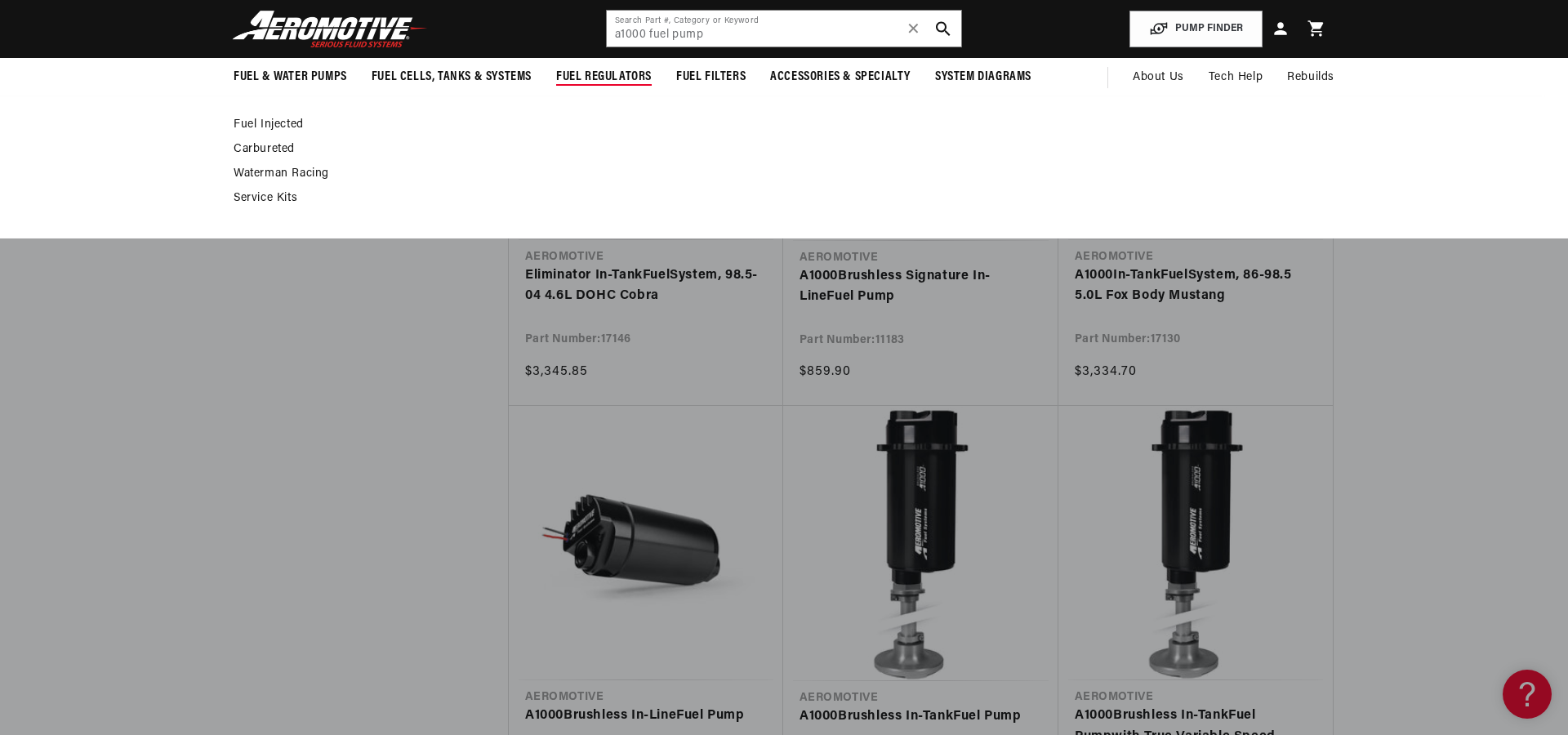
click at [620, 73] on span "Fuel Regulators" at bounding box center [604, 77] width 96 height 17
click at [249, 122] on link "Fuel Injected" at bounding box center [775, 124] width 1084 height 15
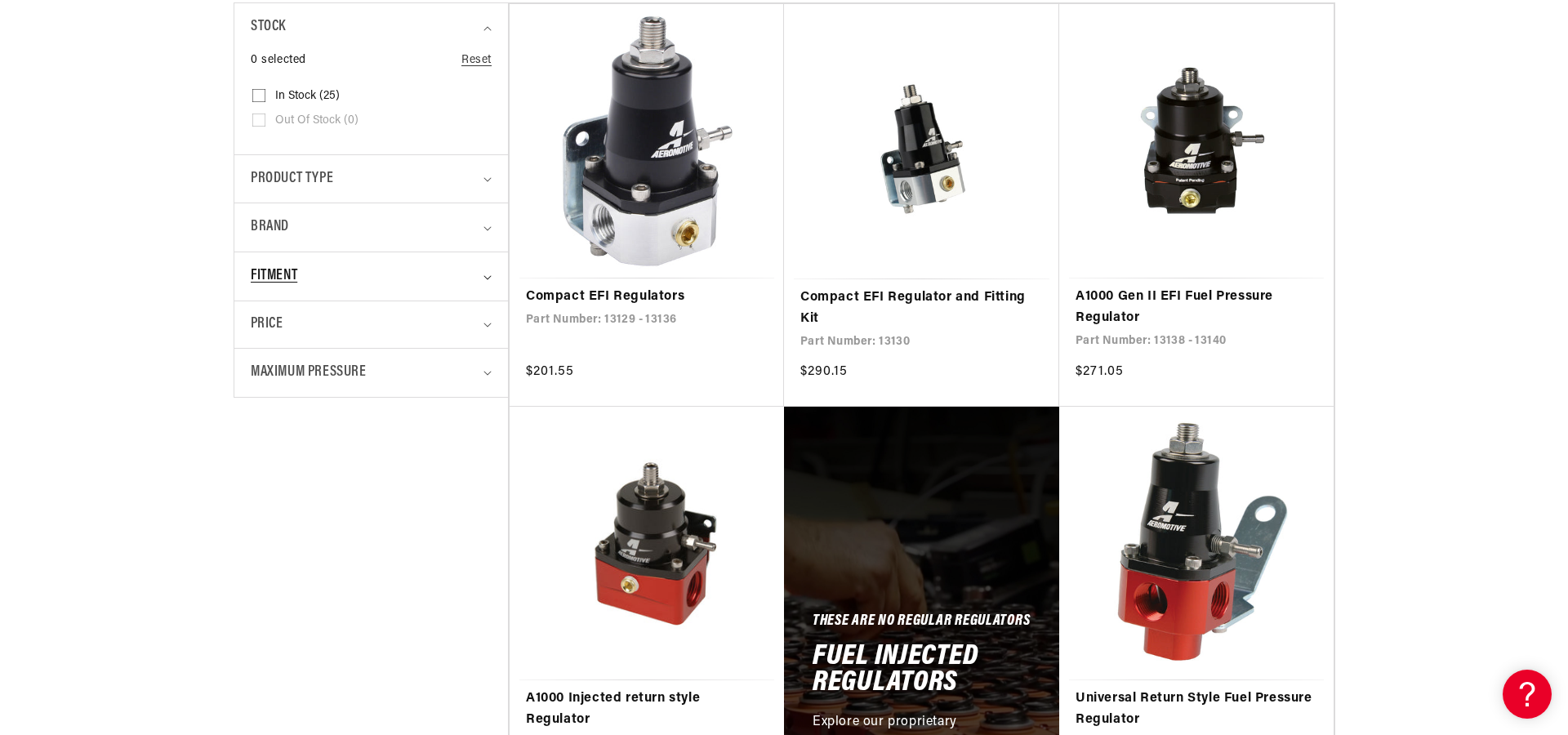
scroll to position [451, 0]
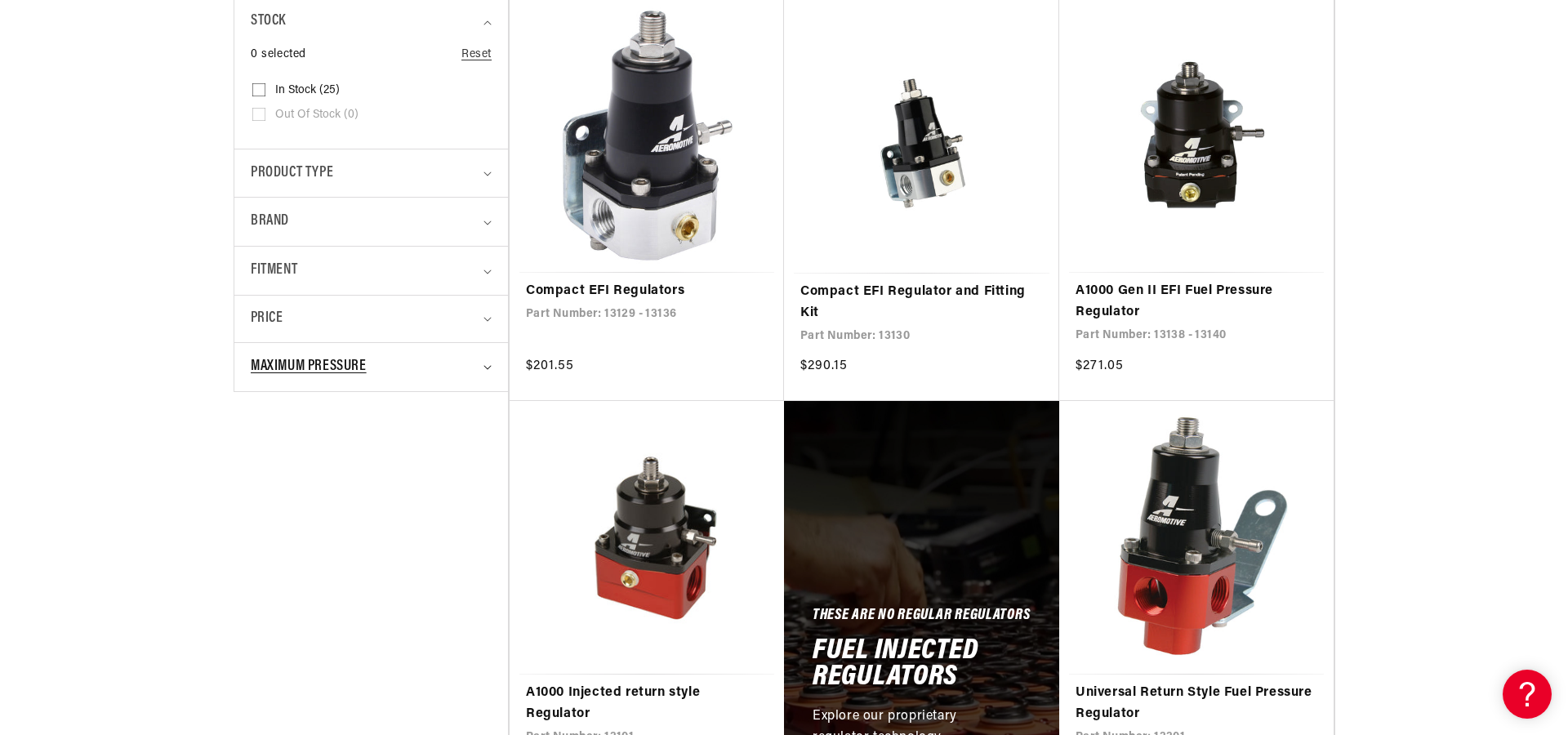
click at [326, 364] on span "Maximum Pressure" at bounding box center [308, 366] width 116 height 23
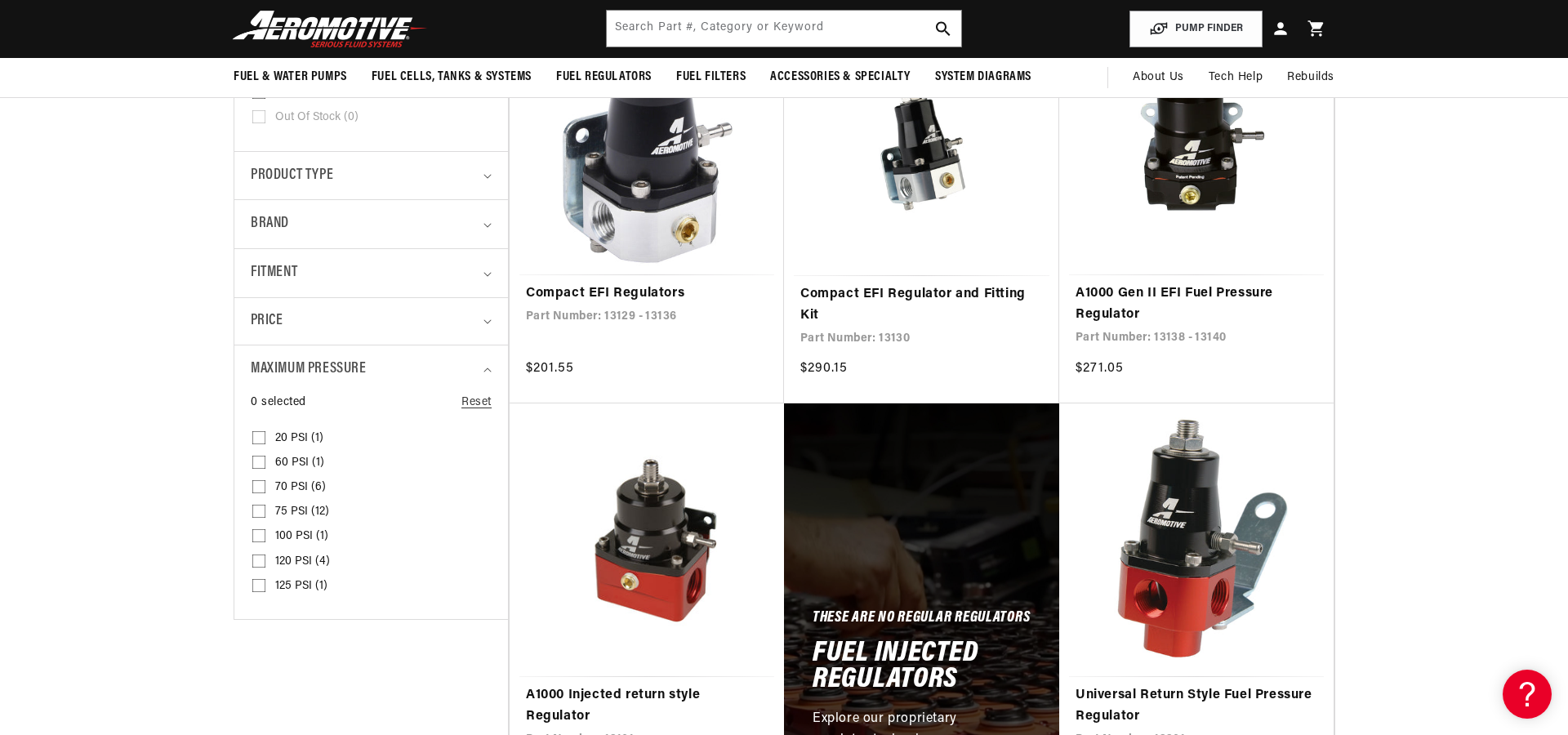
click at [259, 508] on input "75 PSI (12) 75 PSI (12 products)" at bounding box center [258, 514] width 13 height 13
checkbox input "true"
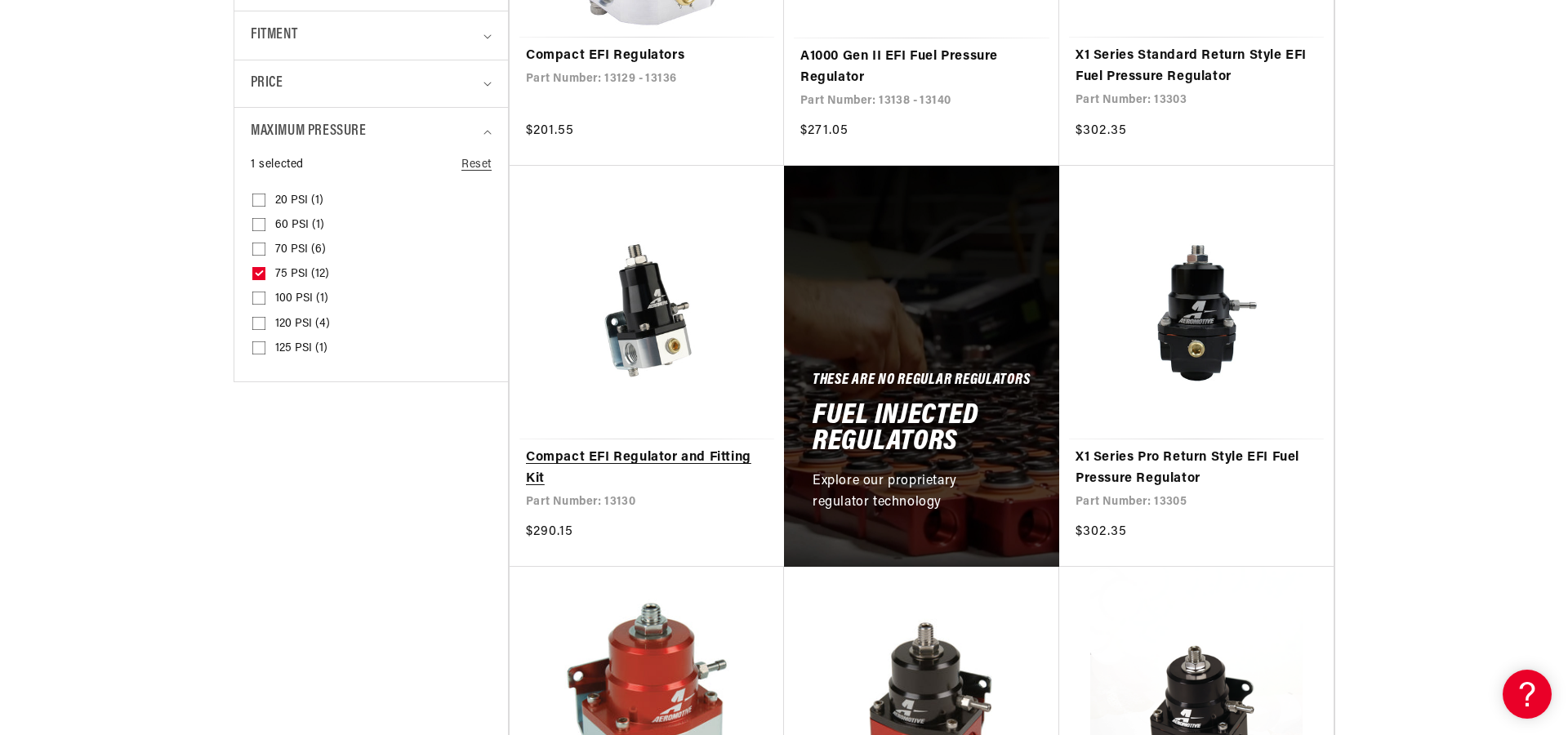
scroll to position [687, 0]
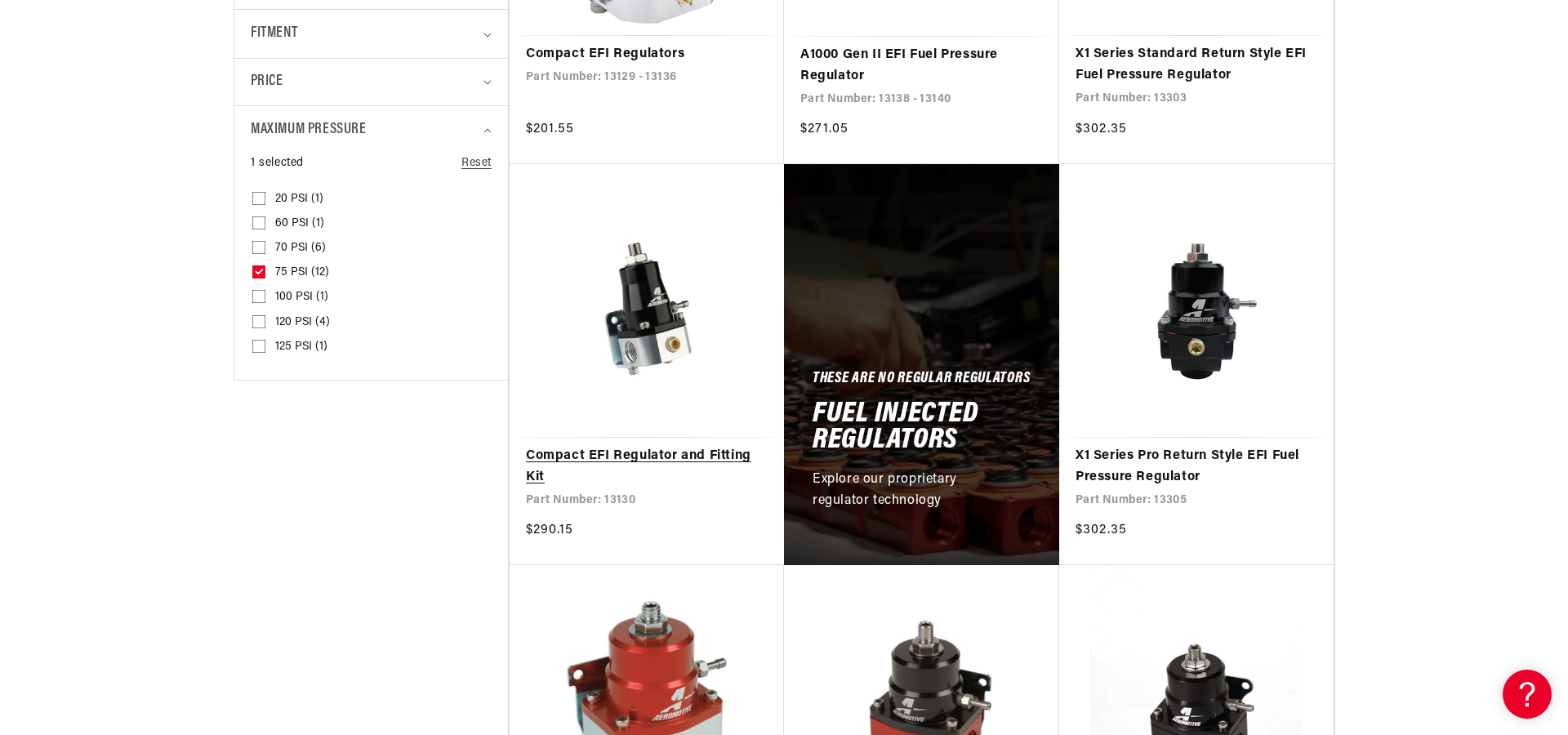
click at [655, 446] on link "Compact EFI Regulator and Fitting Kit" at bounding box center [647, 466] width 242 height 41
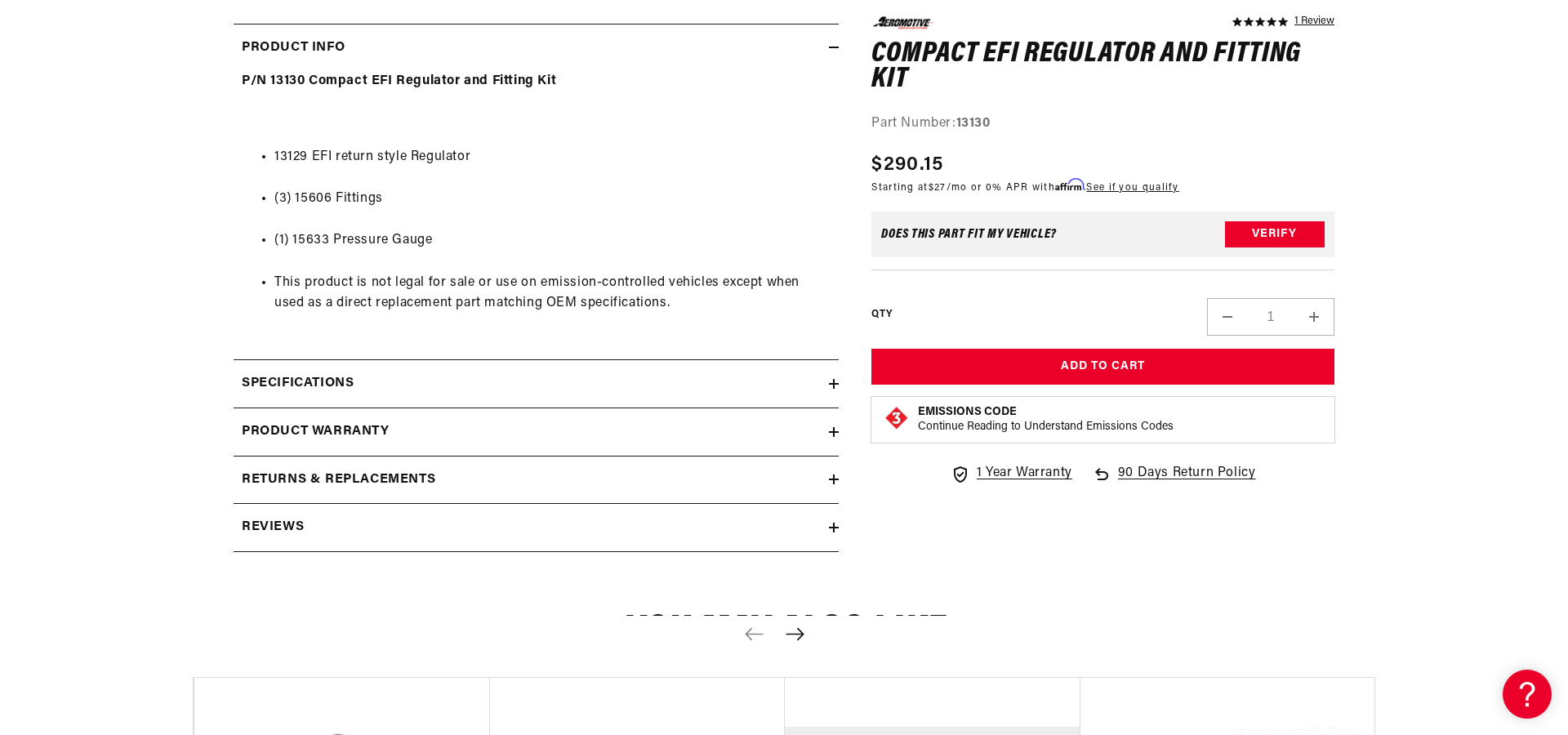
scroll to position [798, 0]
click at [338, 381] on h2 "Specifications" at bounding box center [298, 382] width 112 height 22
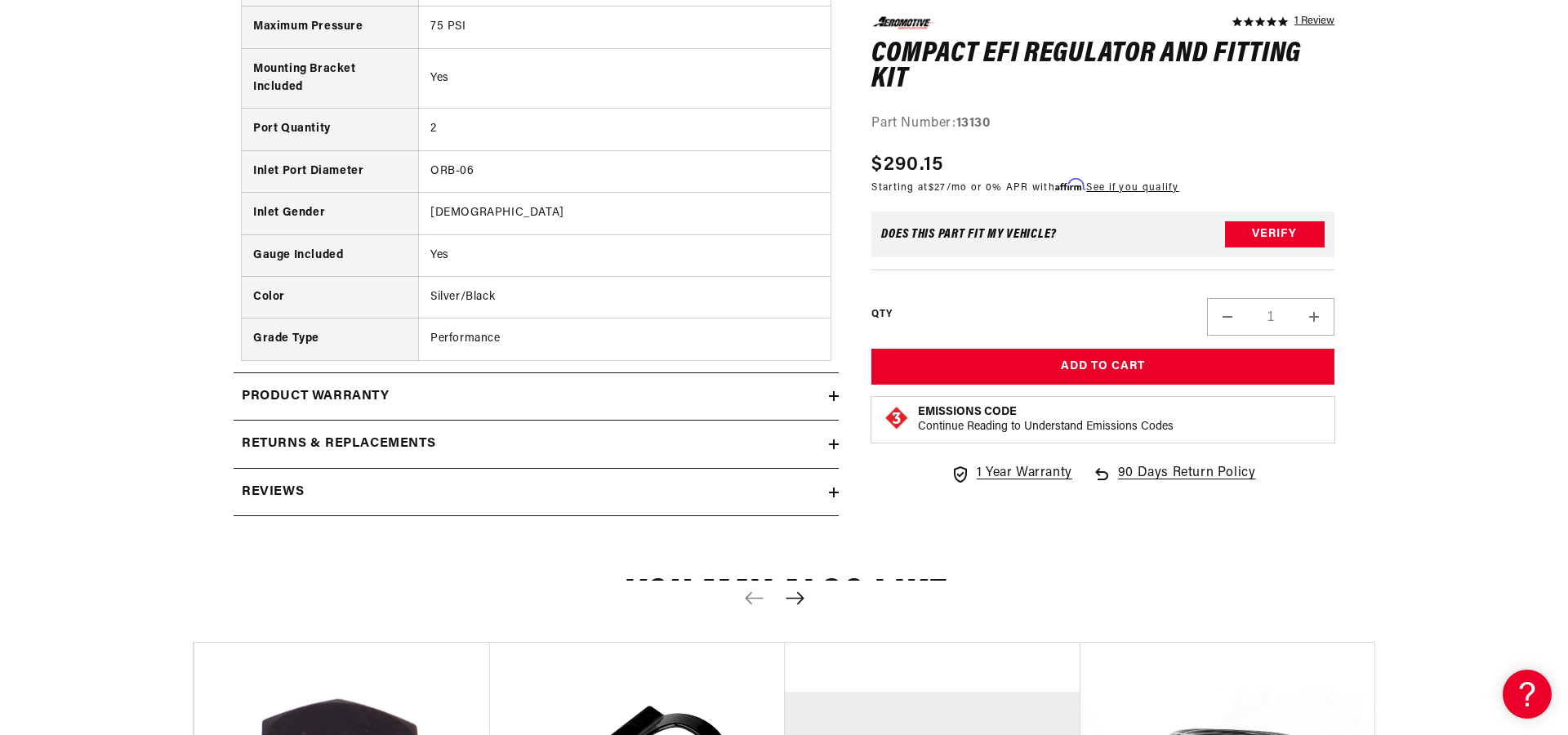
scroll to position [1324, 0]
click at [426, 386] on div "Product warranty" at bounding box center [530, 396] width 595 height 22
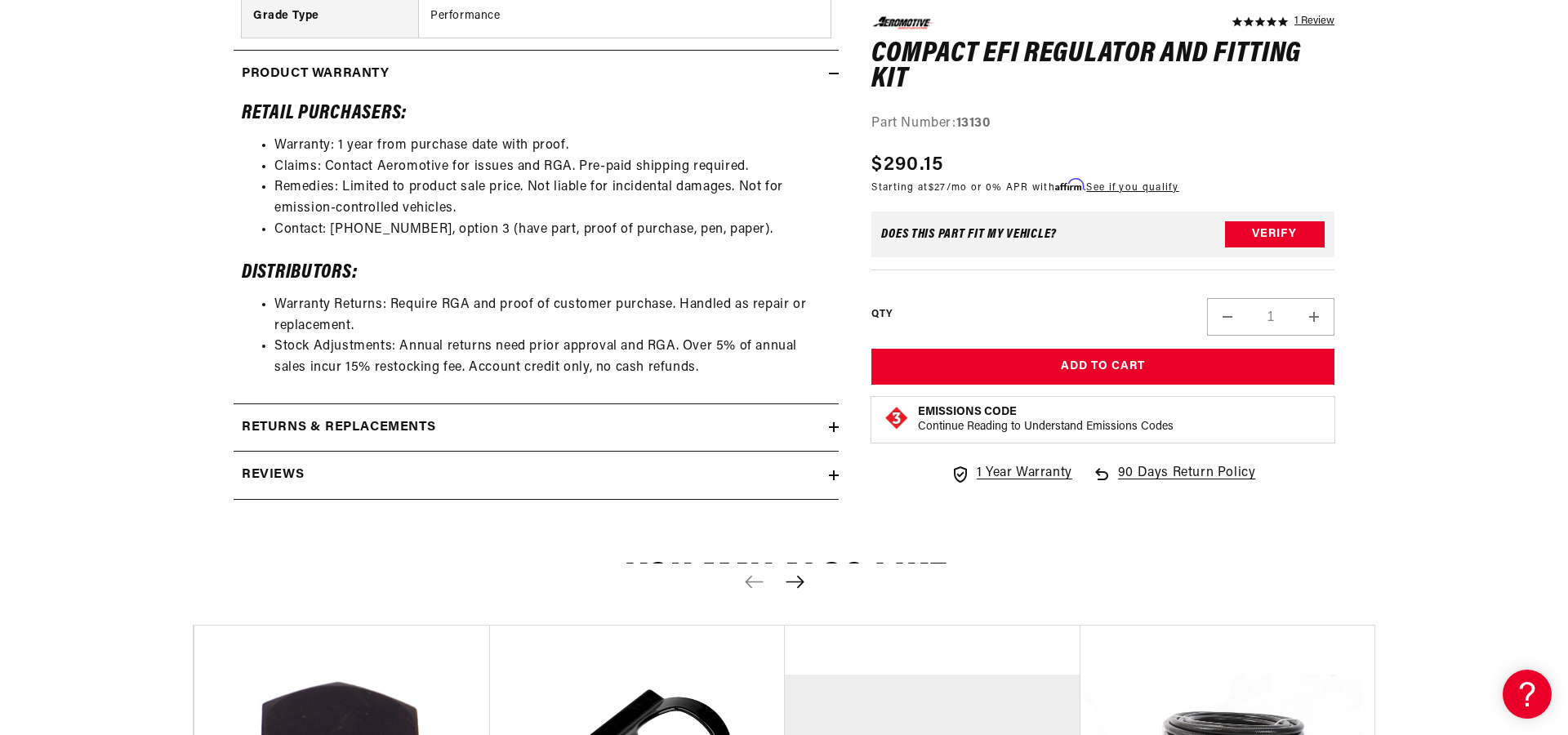
click at [444, 423] on div "Returns & replacements" at bounding box center [530, 428] width 595 height 22
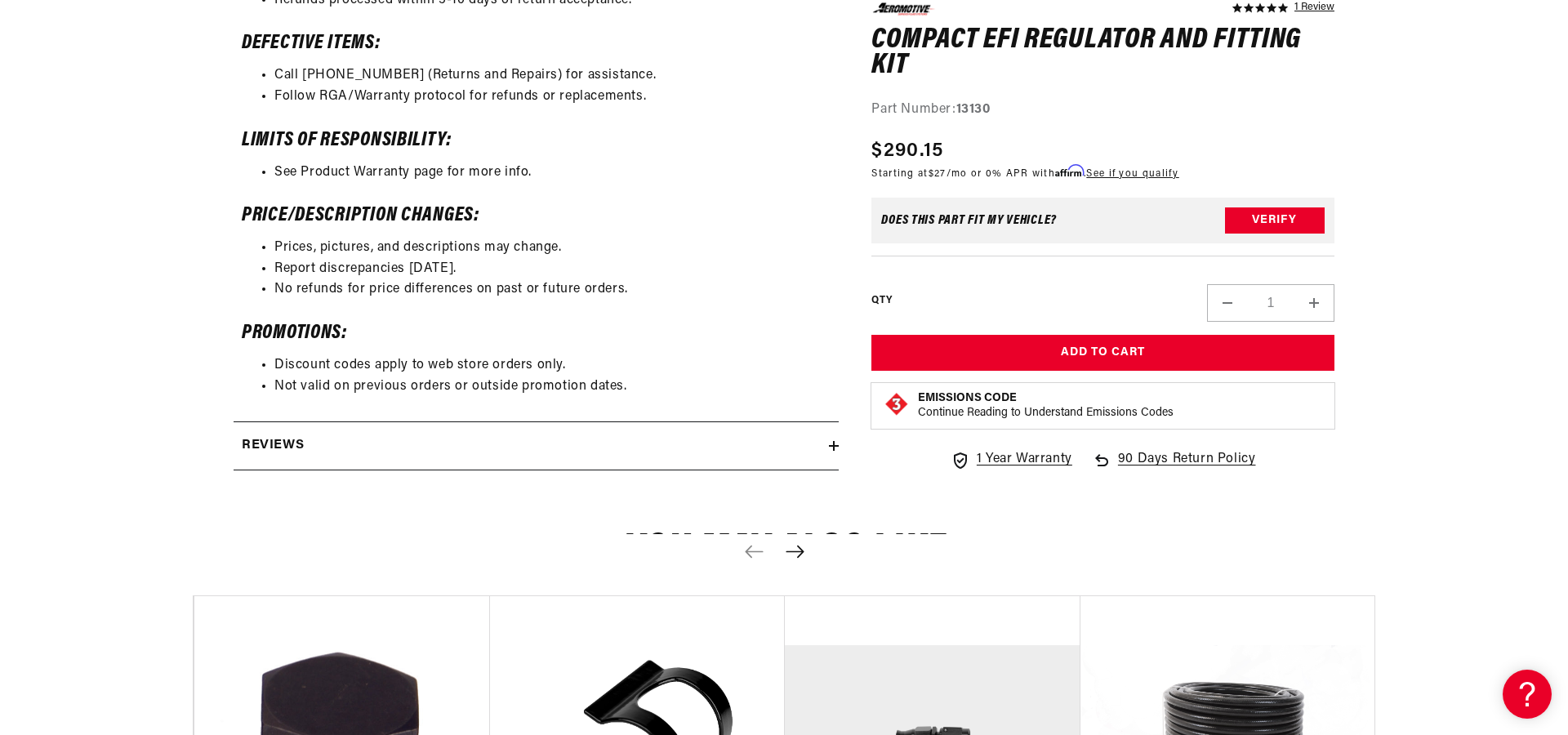
scroll to position [2276, 0]
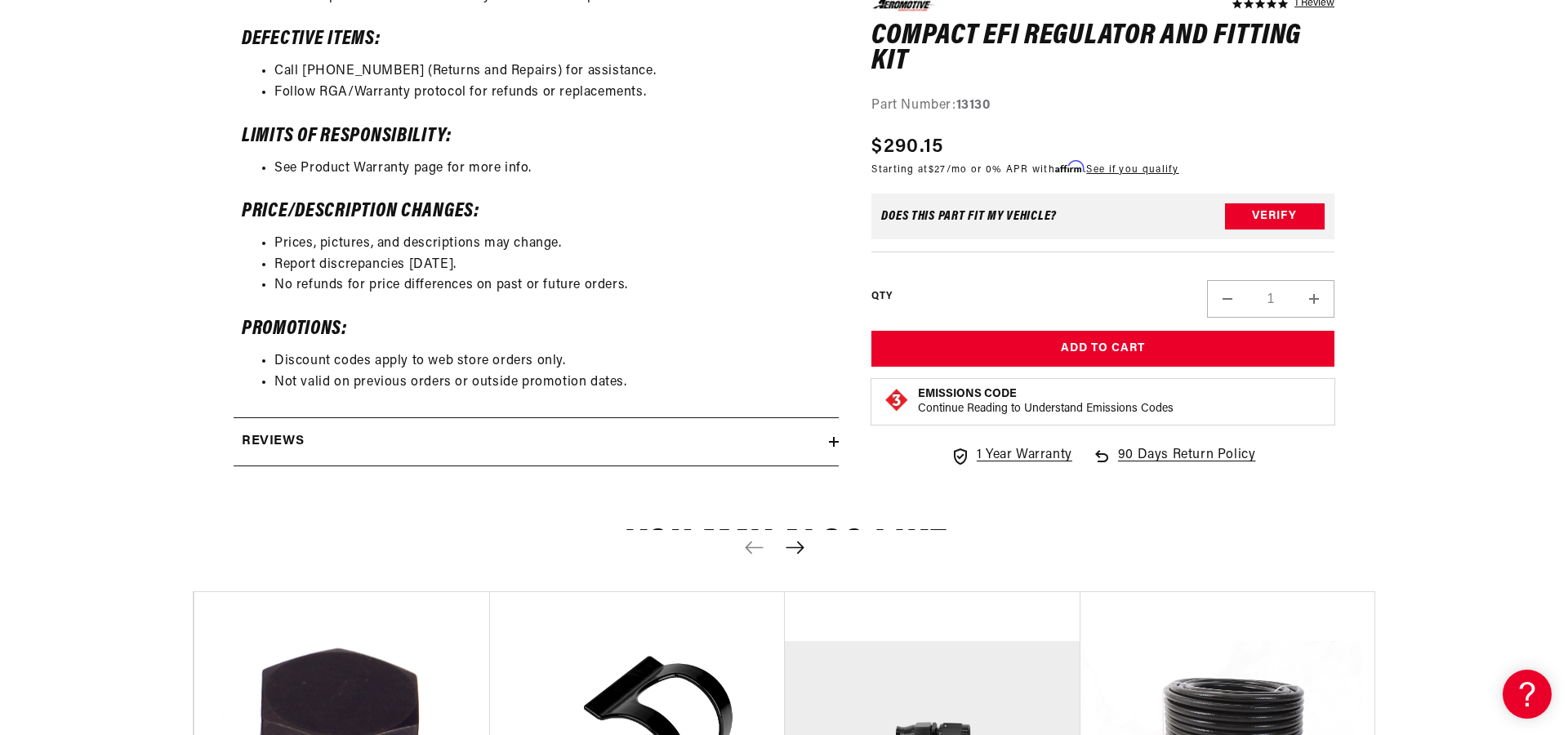
click at [481, 446] on summary "Reviews" at bounding box center [535, 441] width 605 height 48
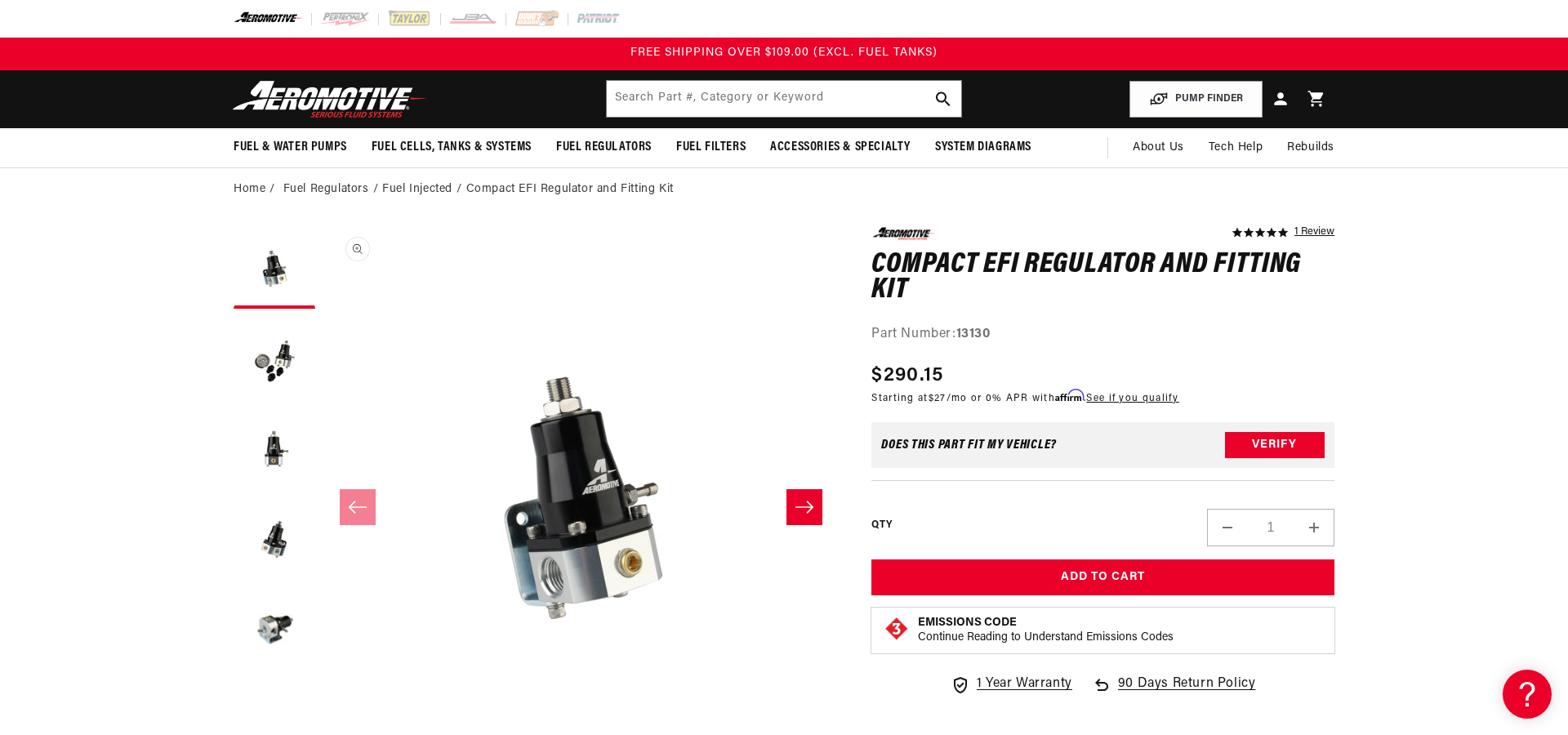
scroll to position [9, 0]
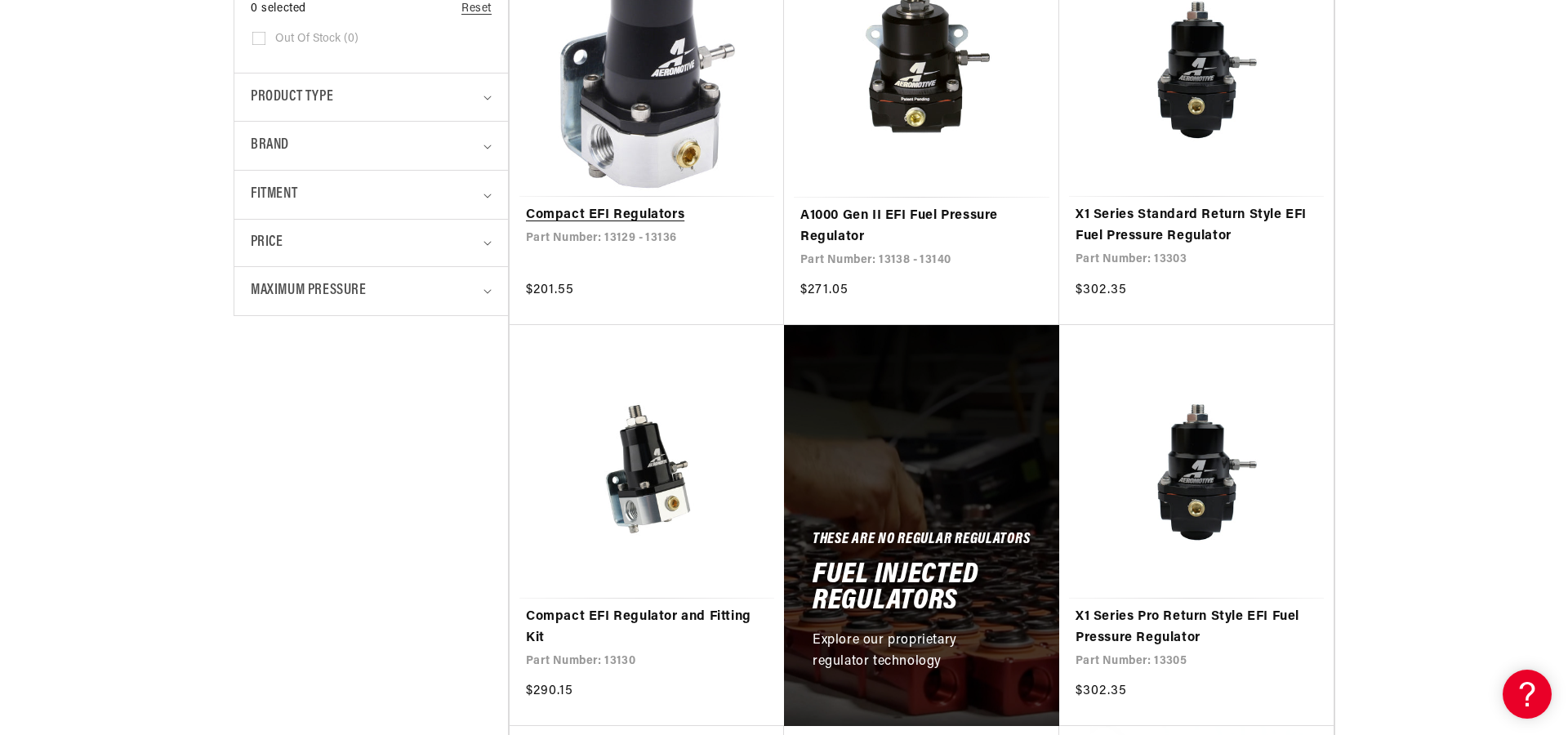
scroll to position [529, 0]
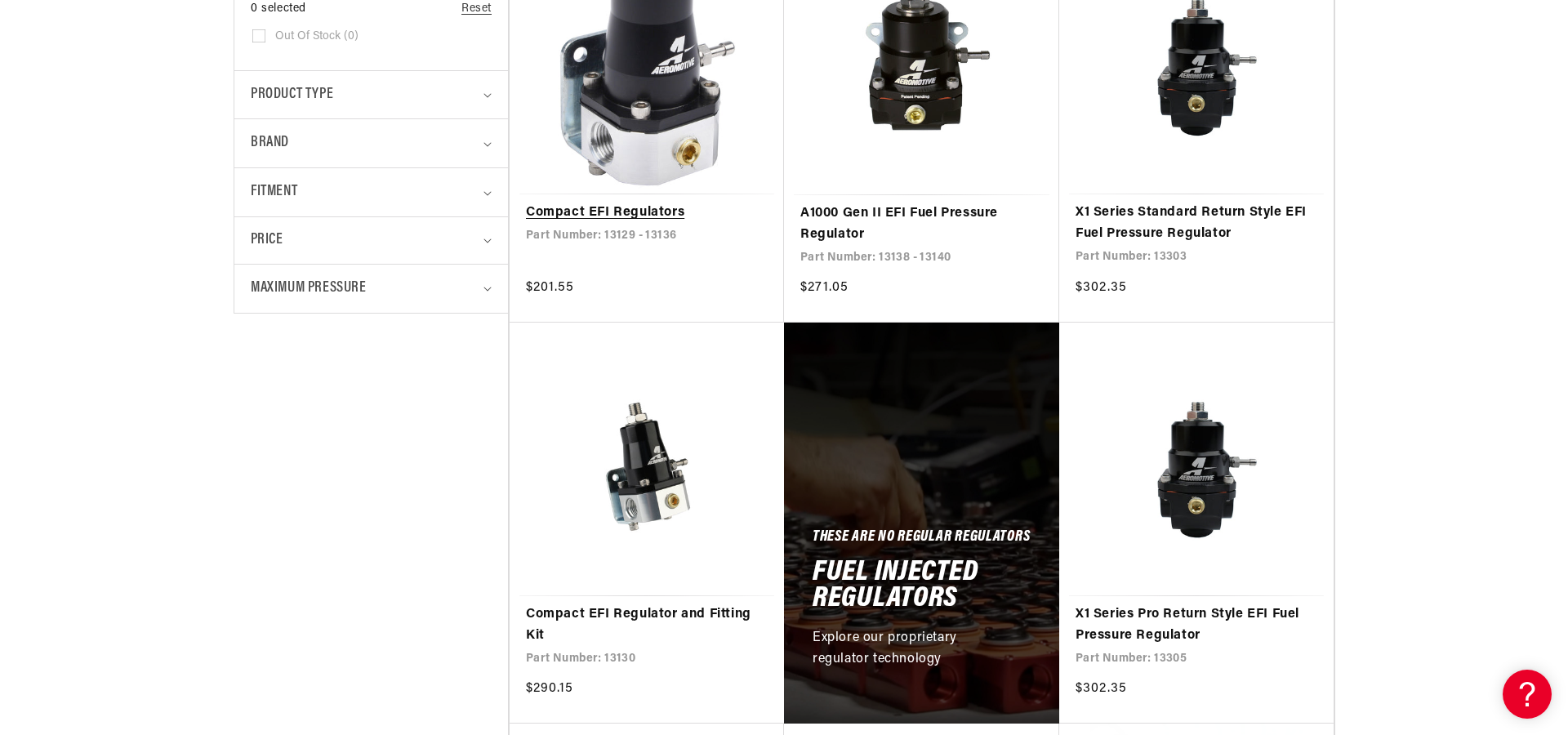
click at [625, 203] on link "Compact EFI Regulators" at bounding box center [647, 213] width 242 height 22
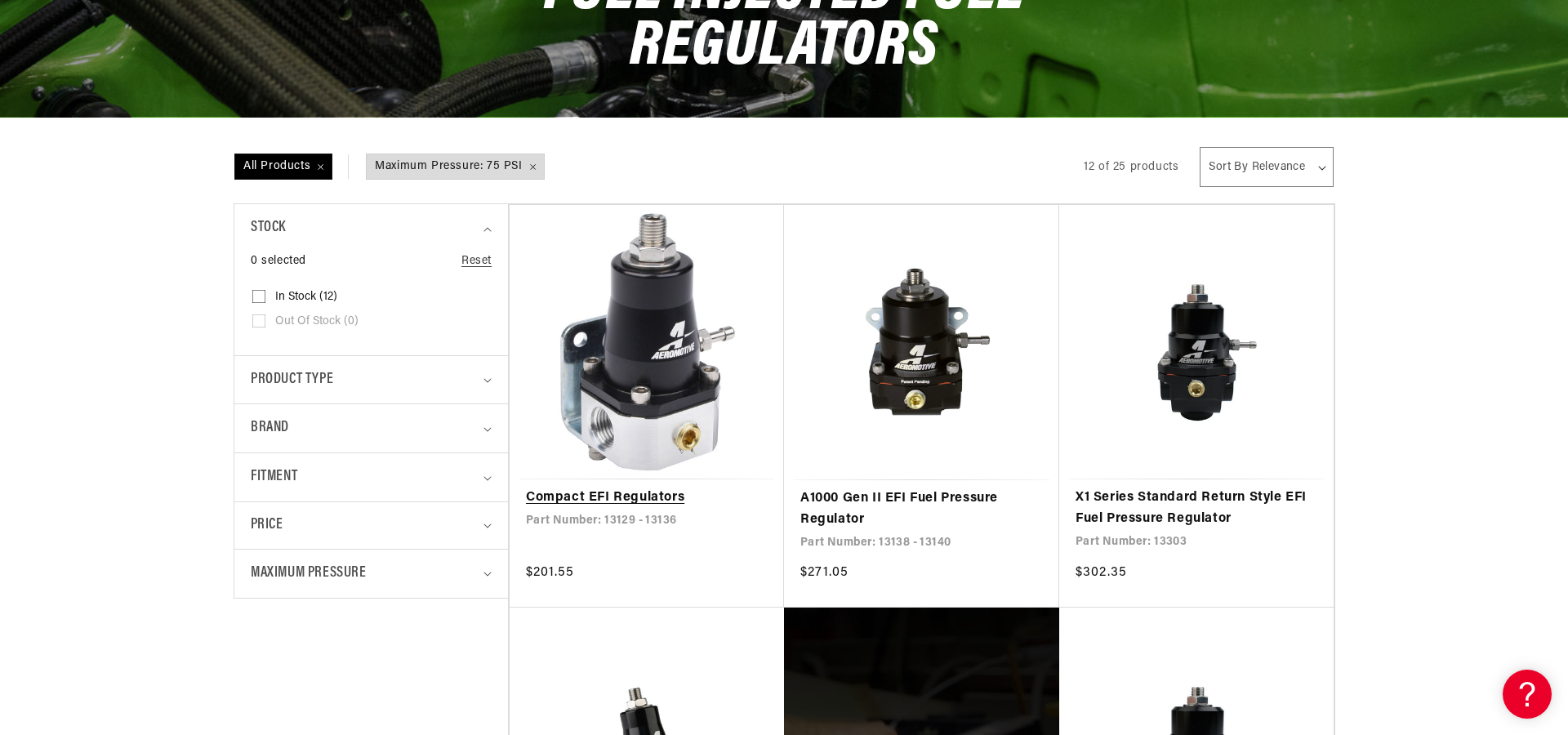
scroll to position [268, 0]
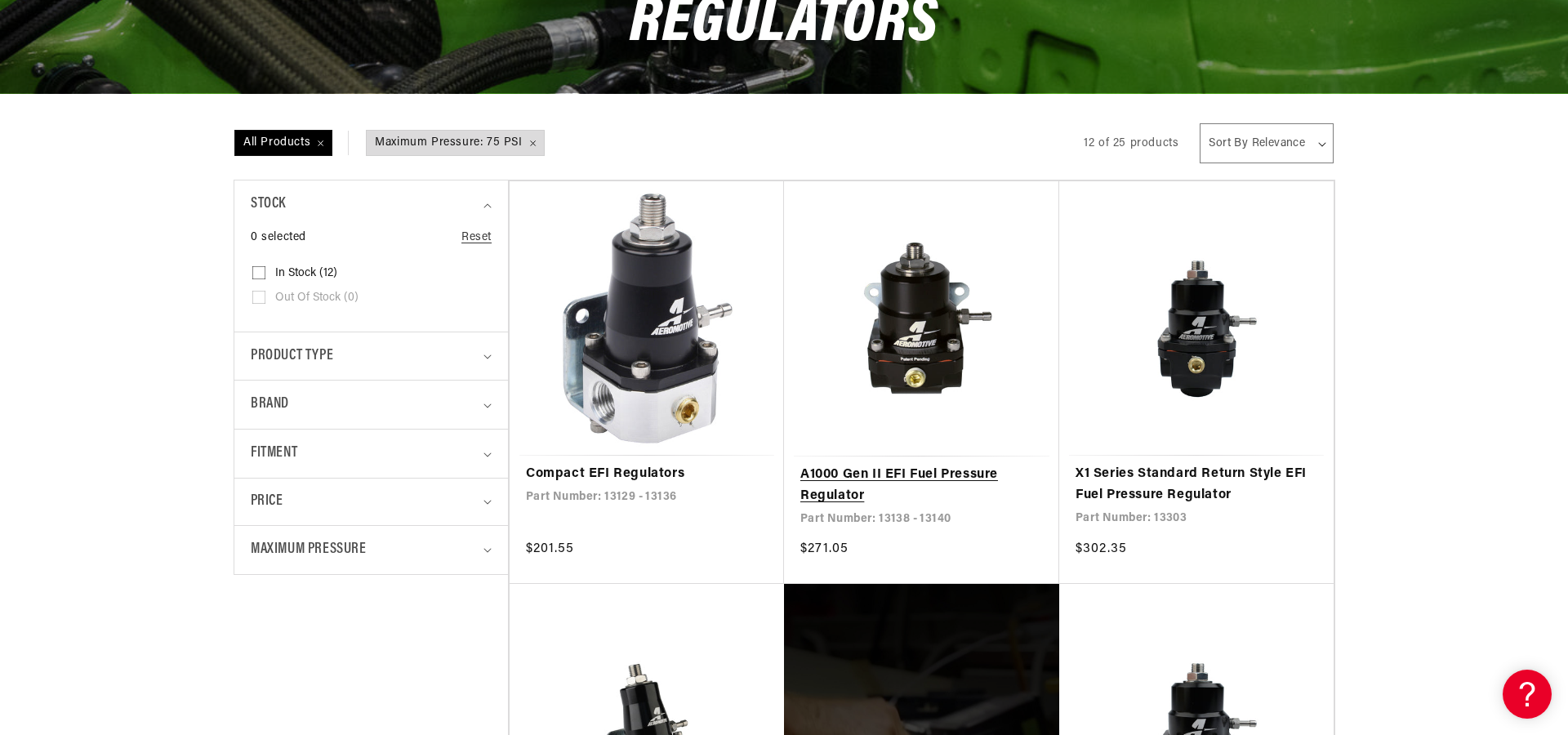
click at [966, 472] on link "A1000 Gen II EFI Fuel Pressure Regulator" at bounding box center [921, 485] width 243 height 41
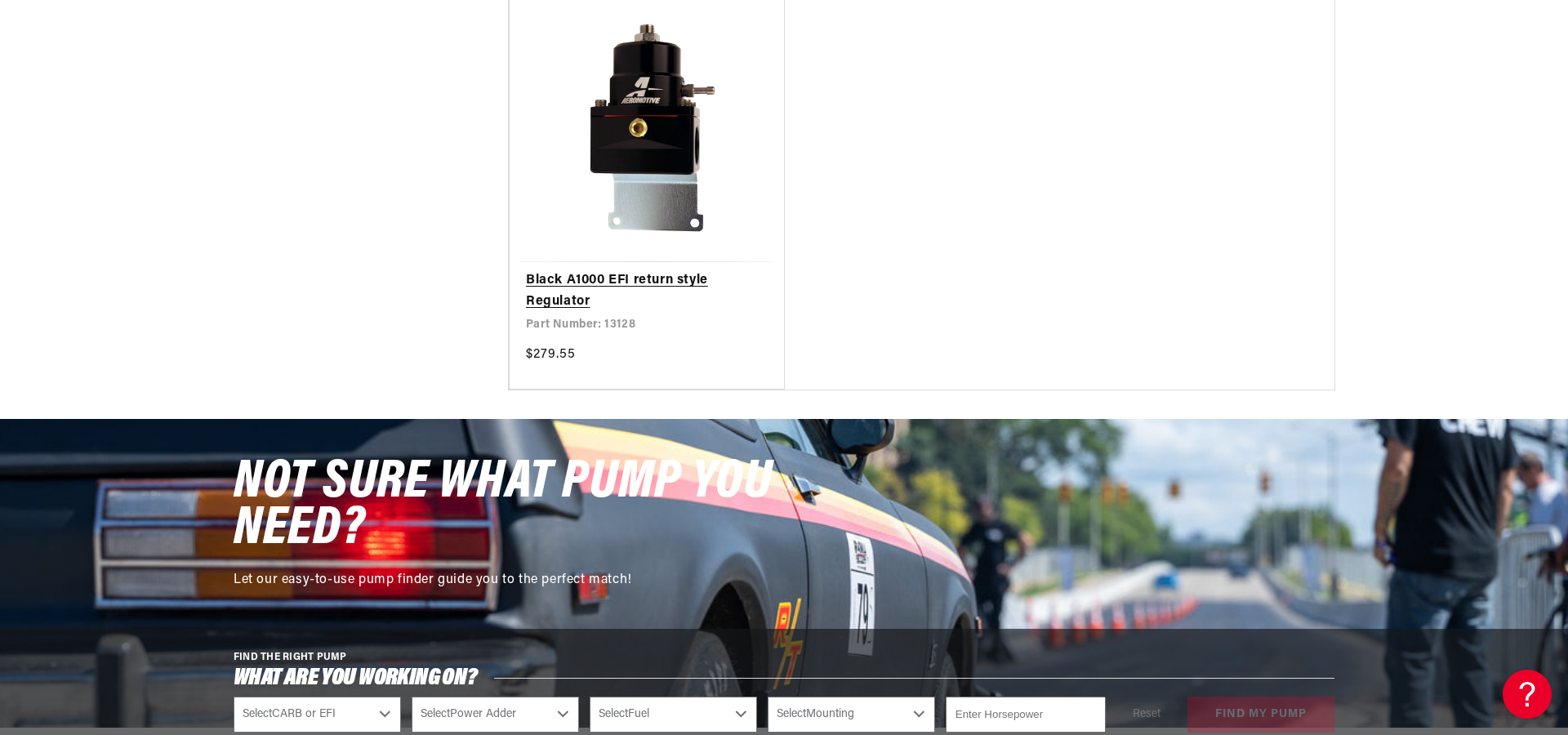
scroll to position [2090, 0]
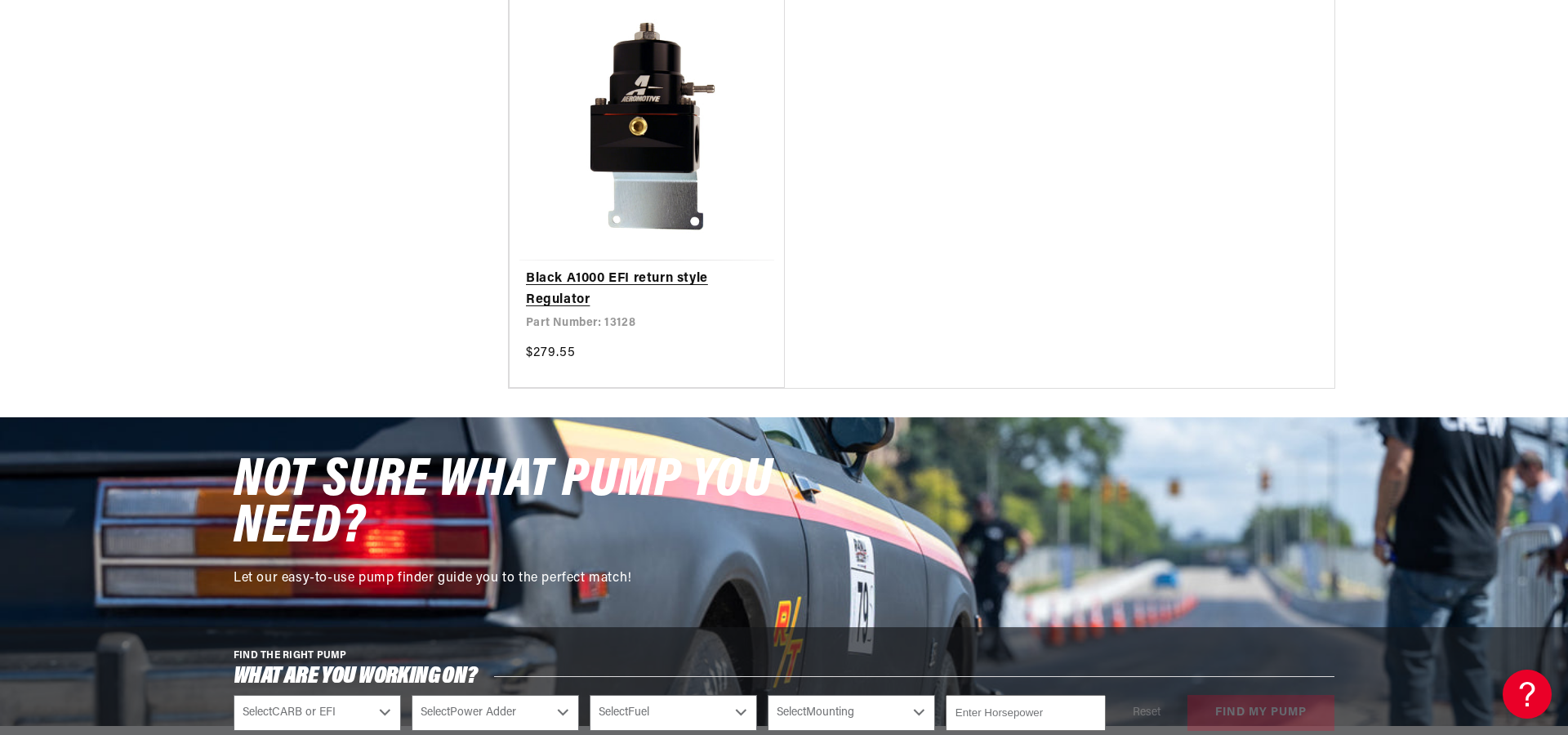
click at [658, 269] on link "Black A1000 EFI return style Regulator" at bounding box center [647, 289] width 242 height 41
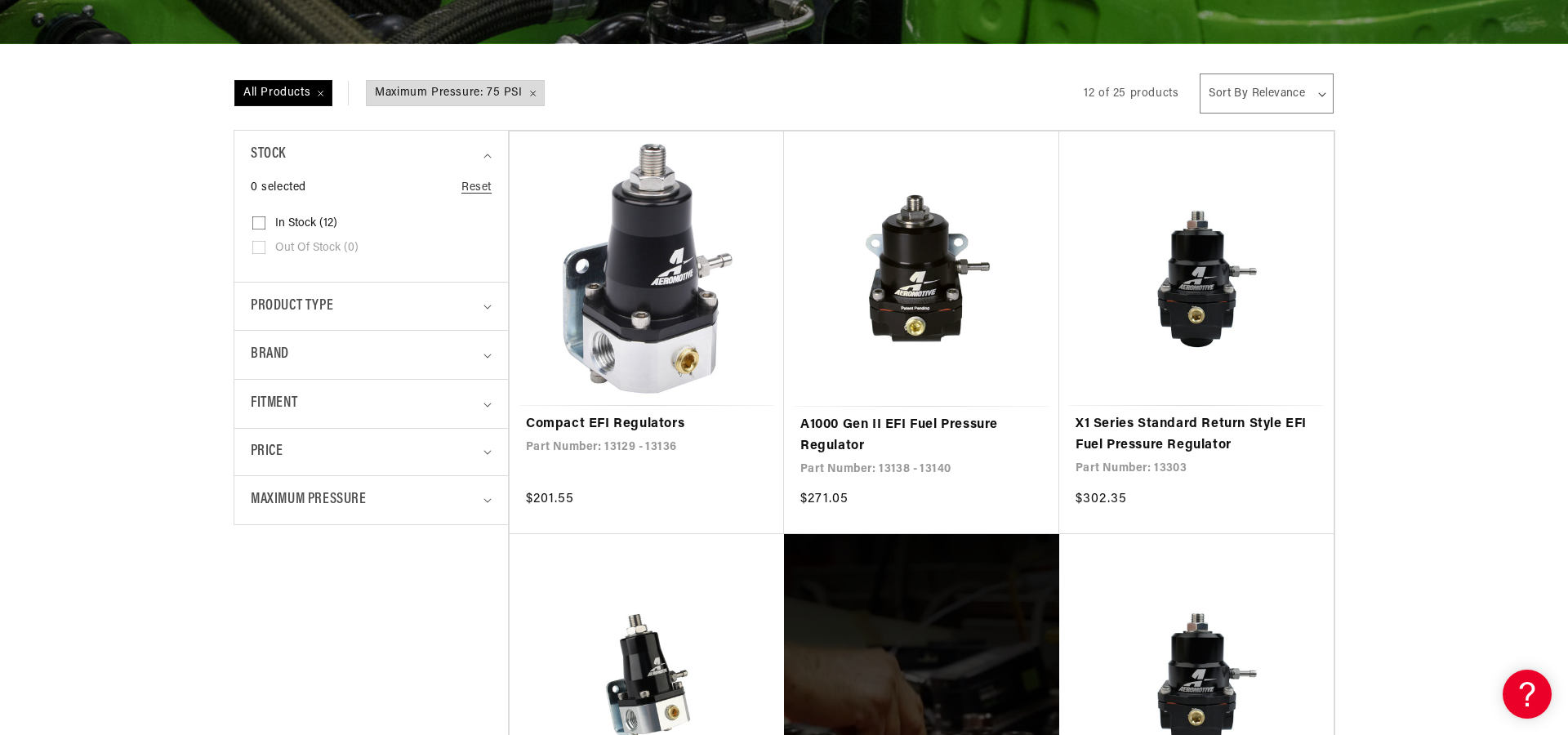
scroll to position [330, 0]
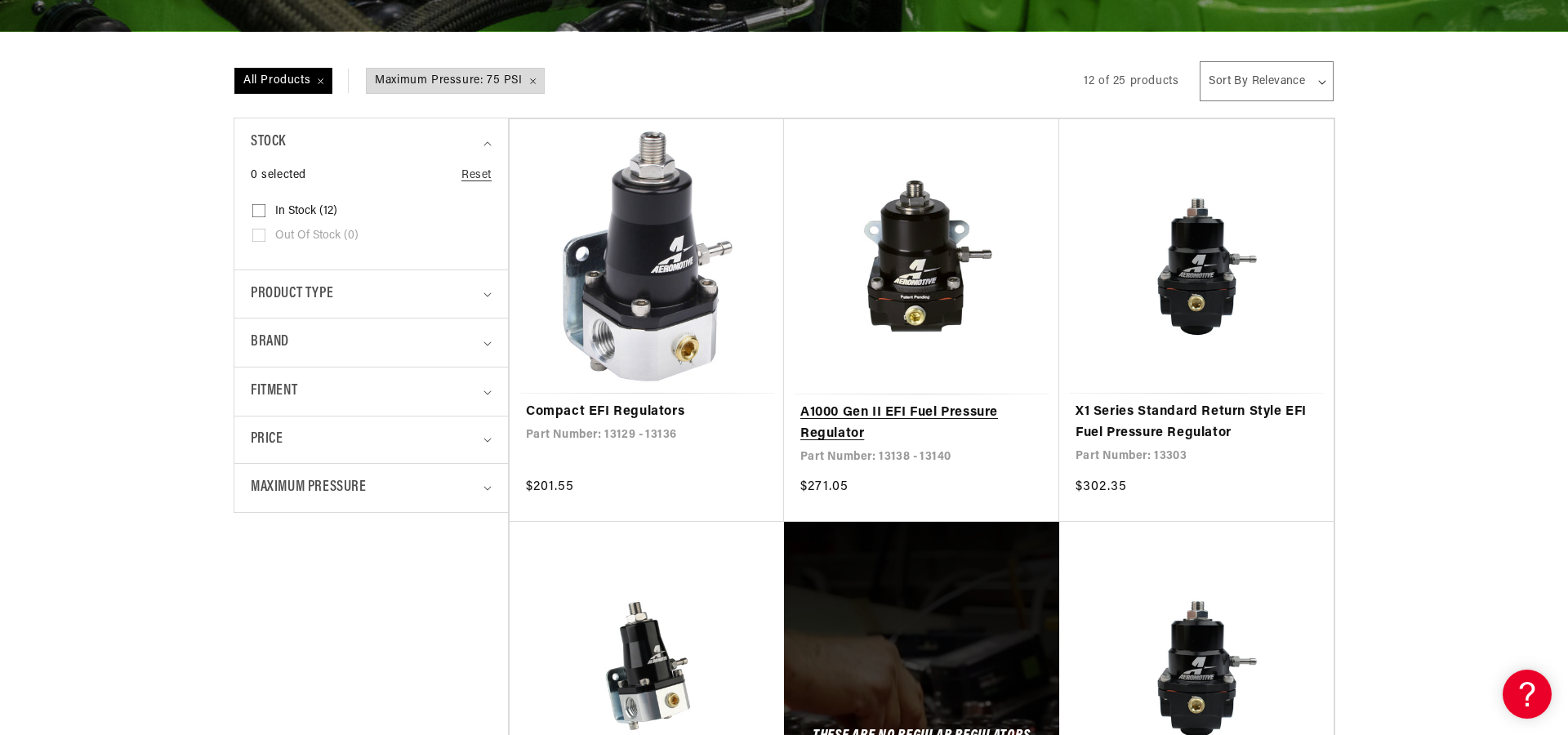
click at [885, 402] on link "A1000 Gen II EFI Fuel Pressure Regulator" at bounding box center [921, 423] width 243 height 41
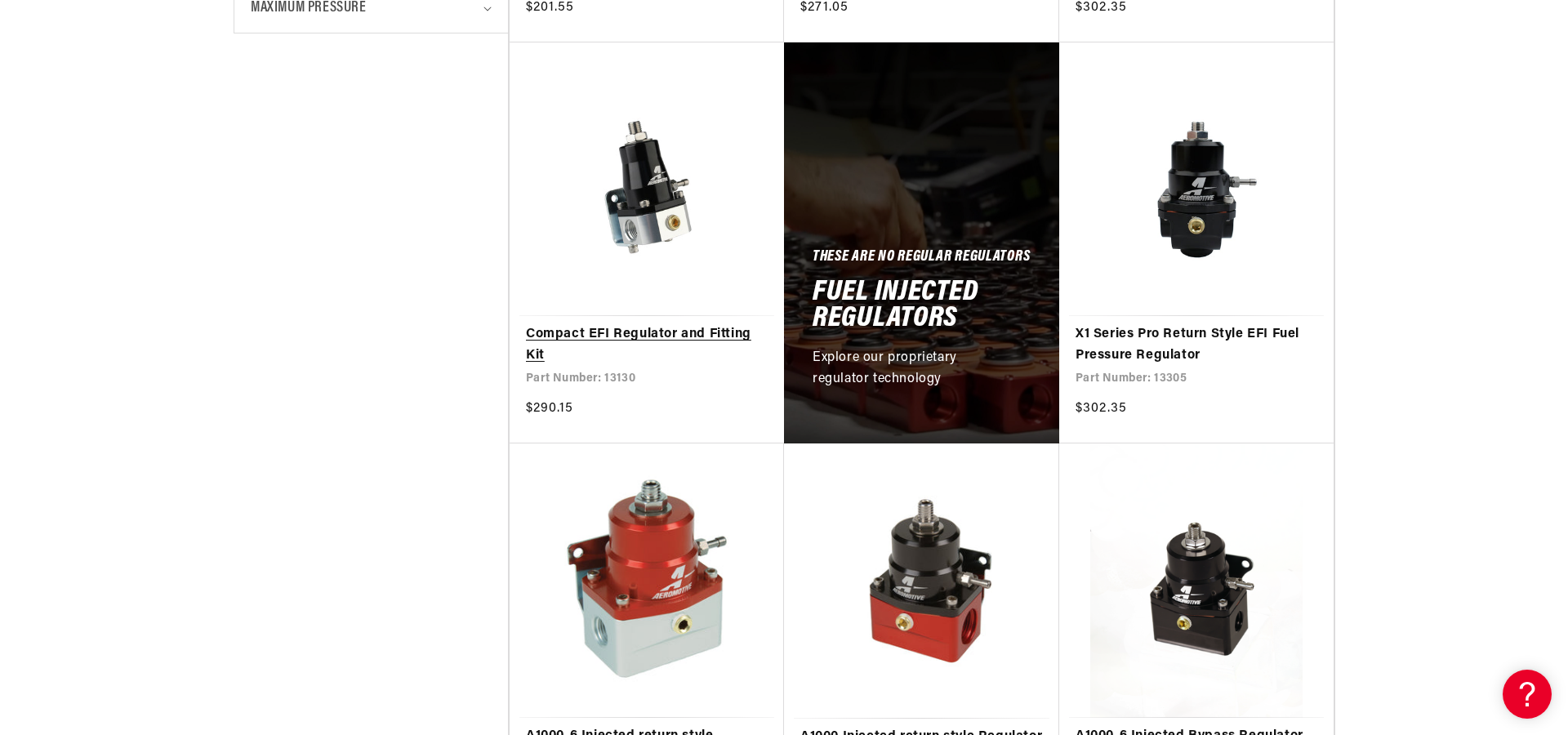
scroll to position [812, 0]
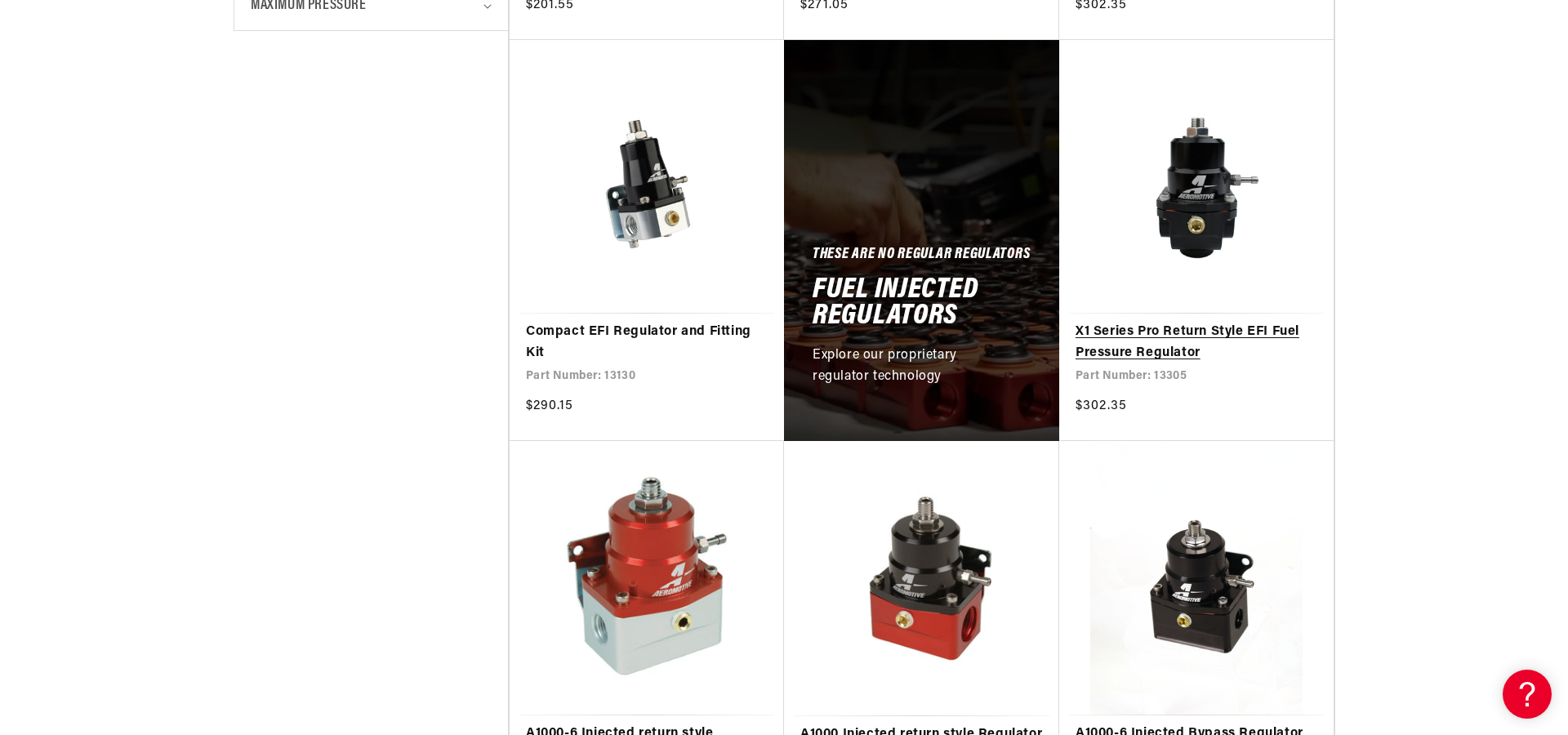
click at [1167, 337] on link "X1 Series Pro Return Style EFI Fuel Pressure Regulator" at bounding box center [1197, 343] width 242 height 41
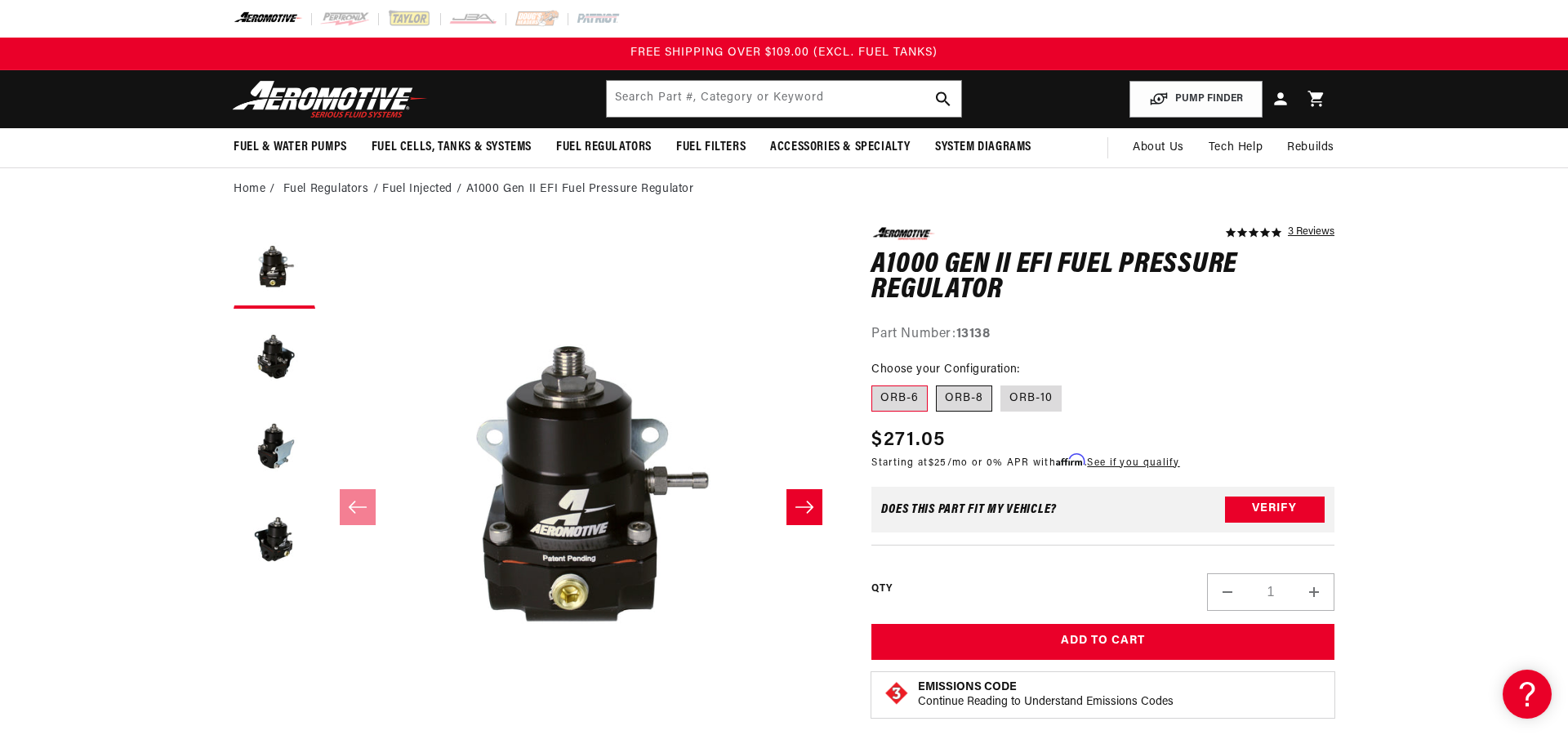
click at [958, 400] on label "ORB-8" at bounding box center [964, 398] width 56 height 26
click at [937, 383] on input "ORB-8" at bounding box center [936, 383] width 1 height 1
radio input "true"
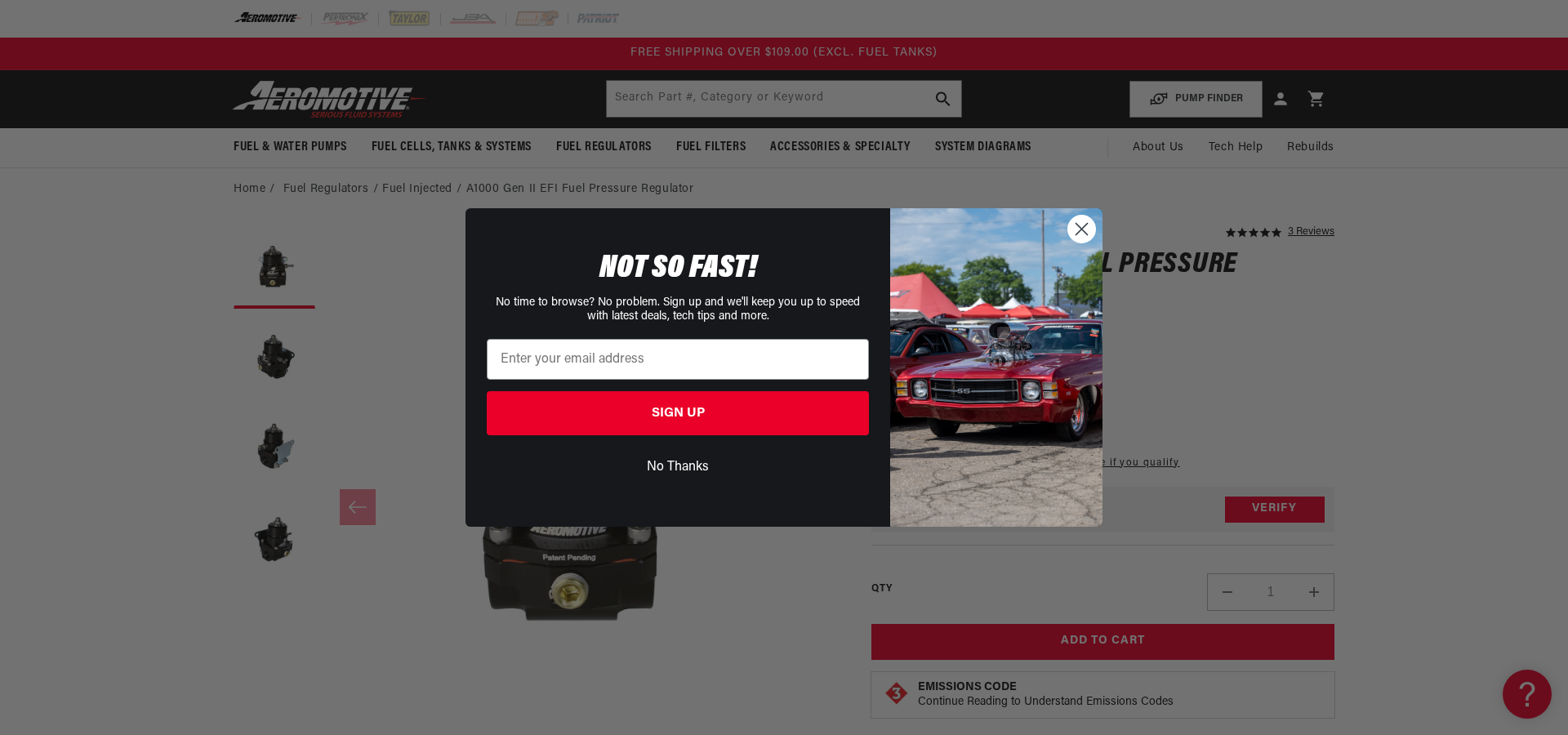
scroll to position [1, 0]
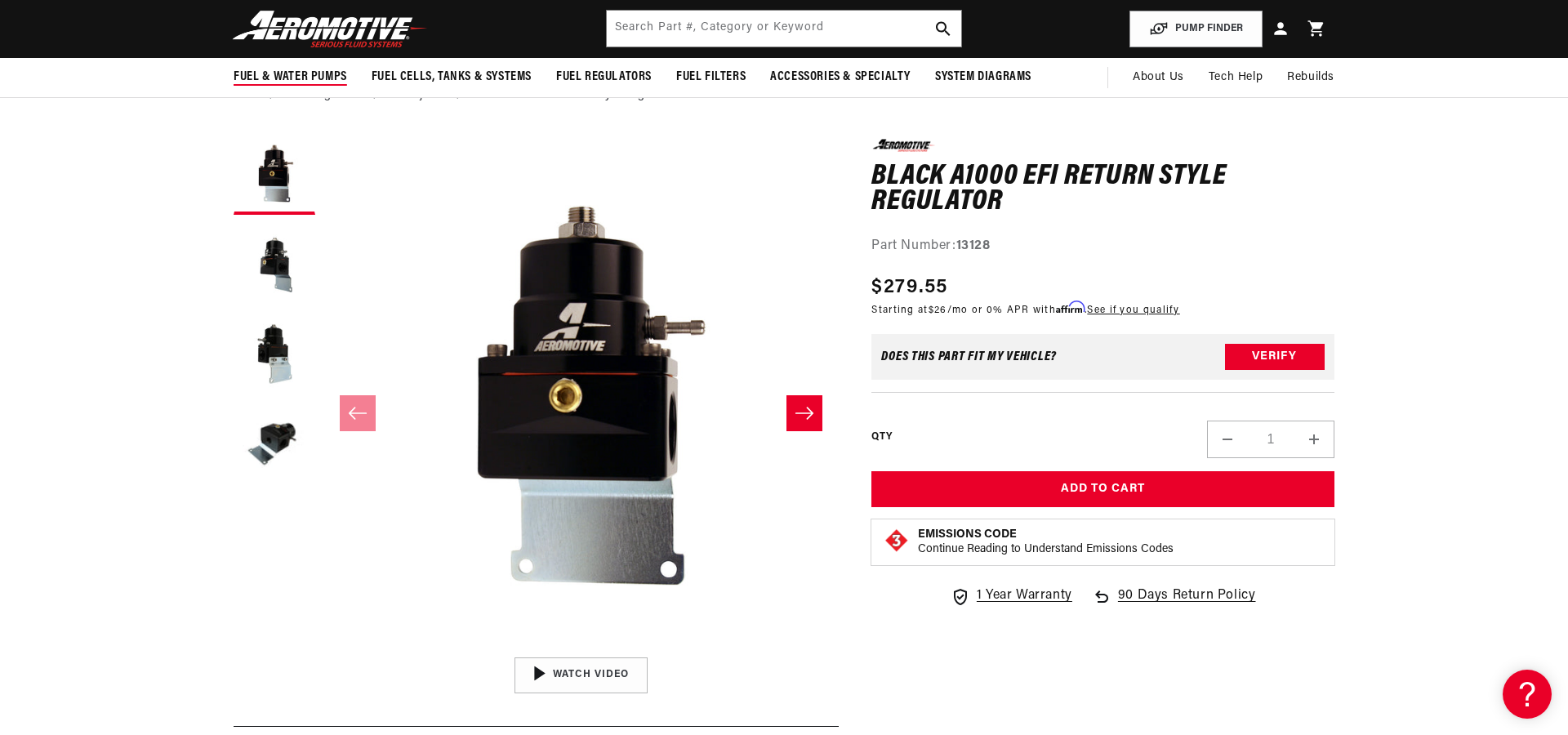
scroll to position [94, 0]
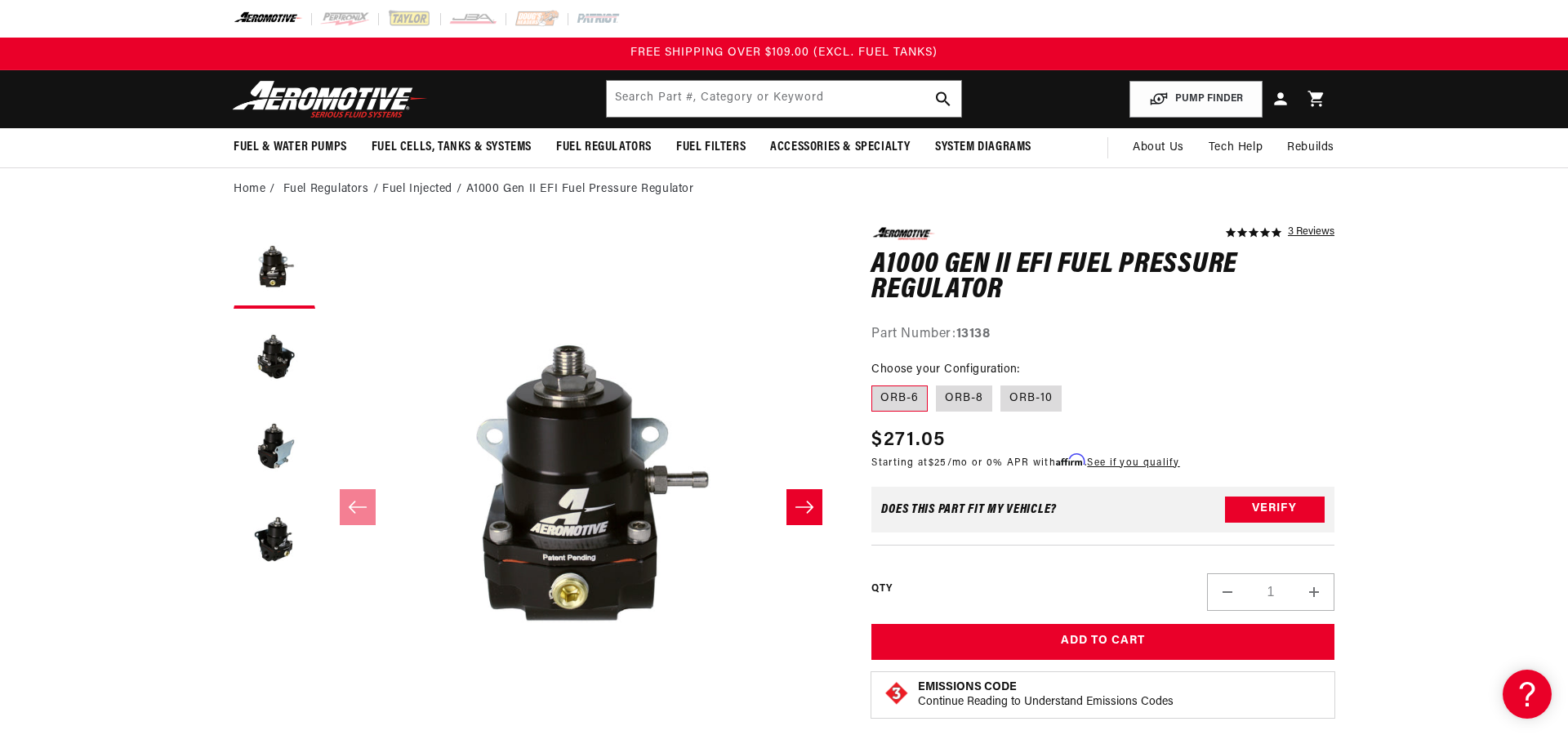
scroll to position [1, 0]
click at [974, 396] on label "ORB-8" at bounding box center [964, 398] width 56 height 26
click at [937, 383] on input "ORB-8" at bounding box center [936, 383] width 1 height 1
radio input "true"
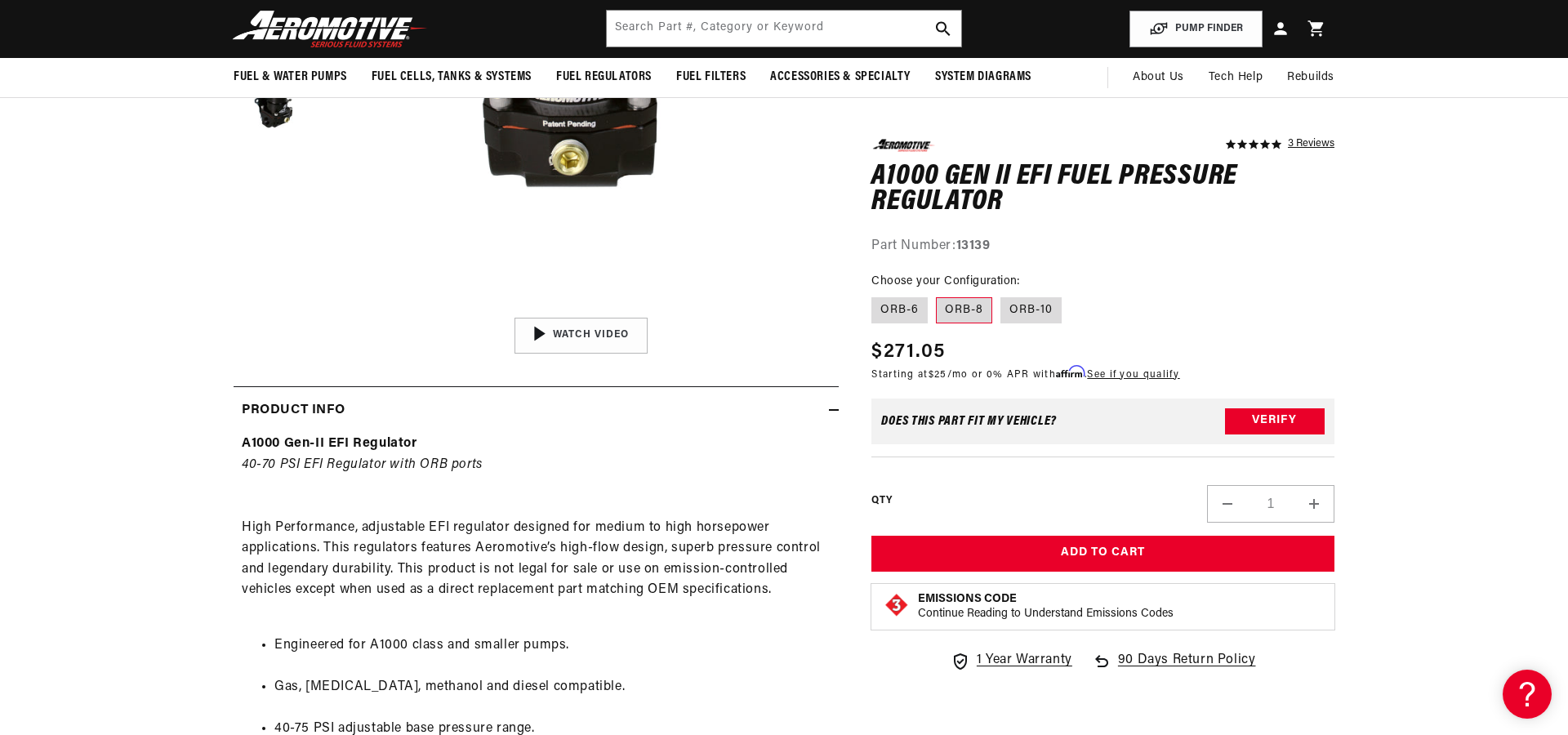
scroll to position [417, 0]
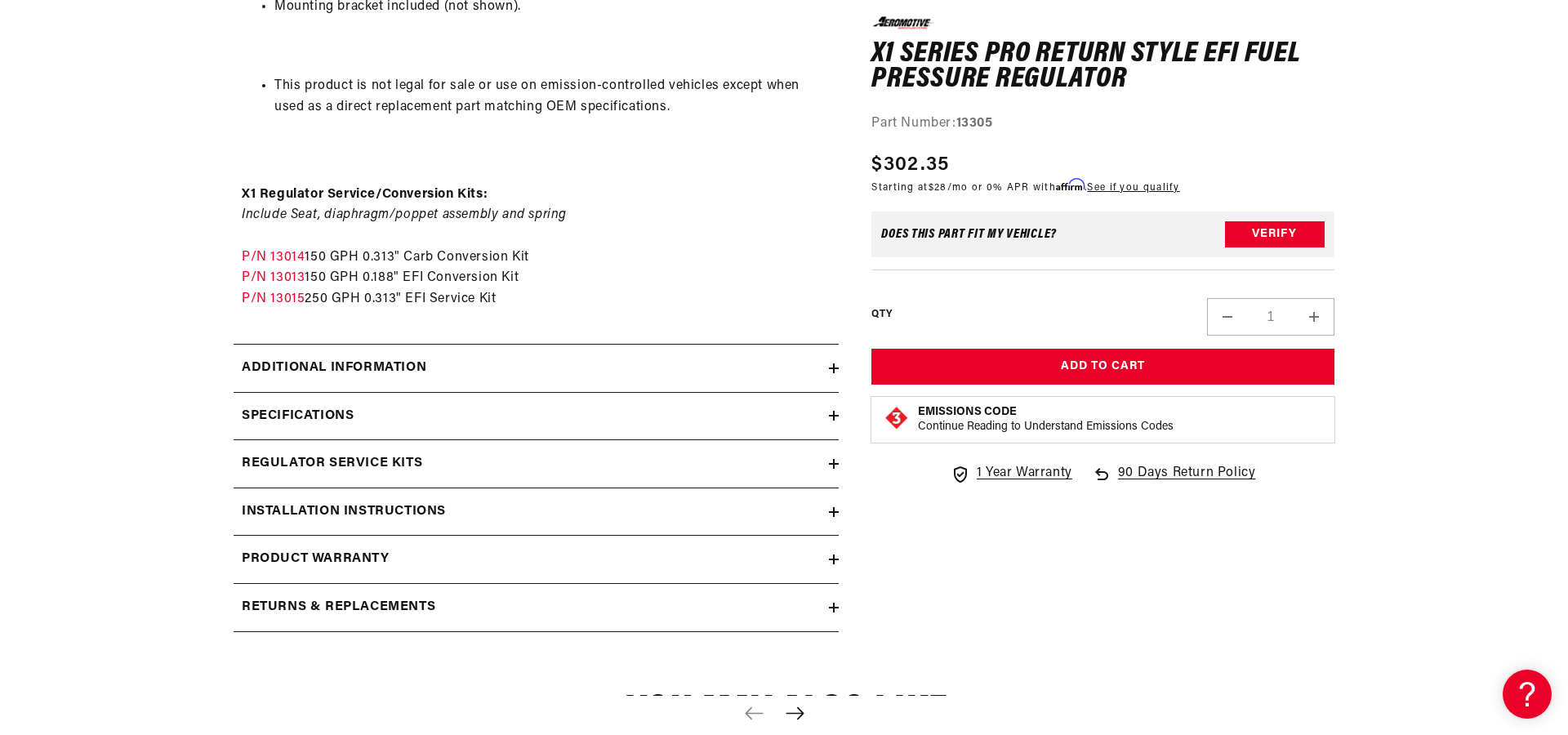
scroll to position [1902, 0]
click at [349, 405] on h2 "Specifications" at bounding box center [298, 414] width 112 height 22
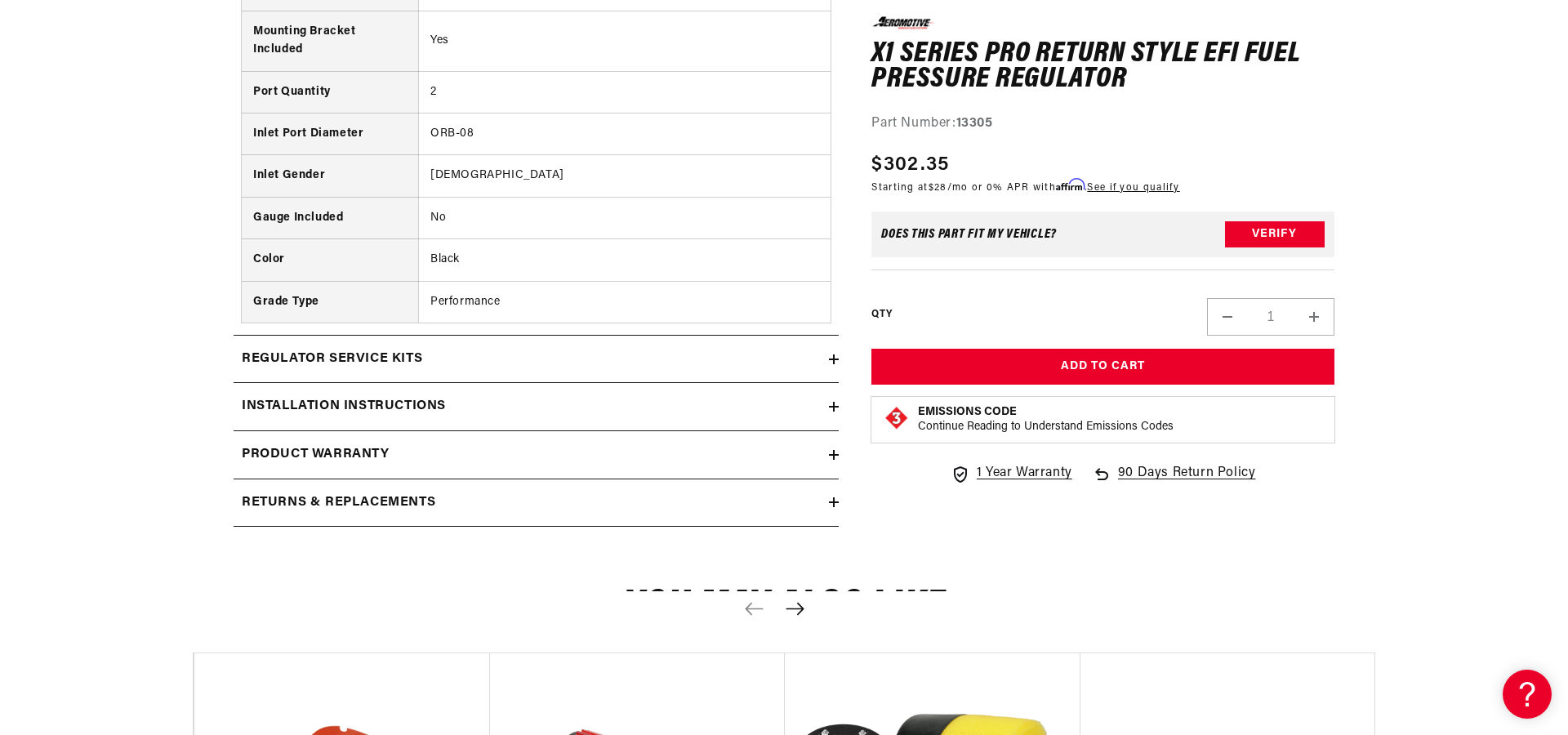
scroll to position [2496, 0]
click at [399, 396] on h2 "Installation Instructions" at bounding box center [344, 406] width 204 height 22
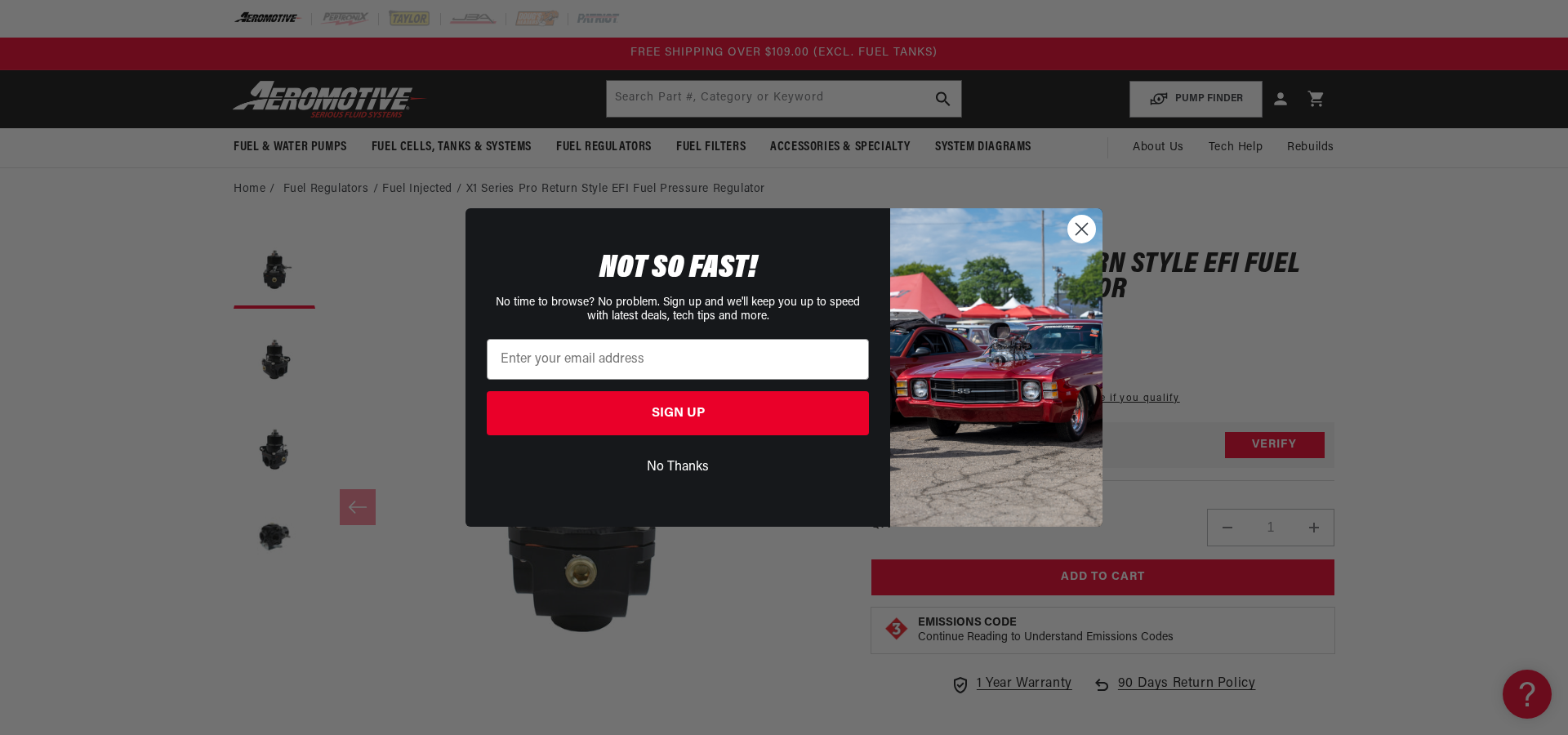
scroll to position [0, 0]
click at [1091, 233] on circle "Close dialog" at bounding box center [1081, 229] width 27 height 27
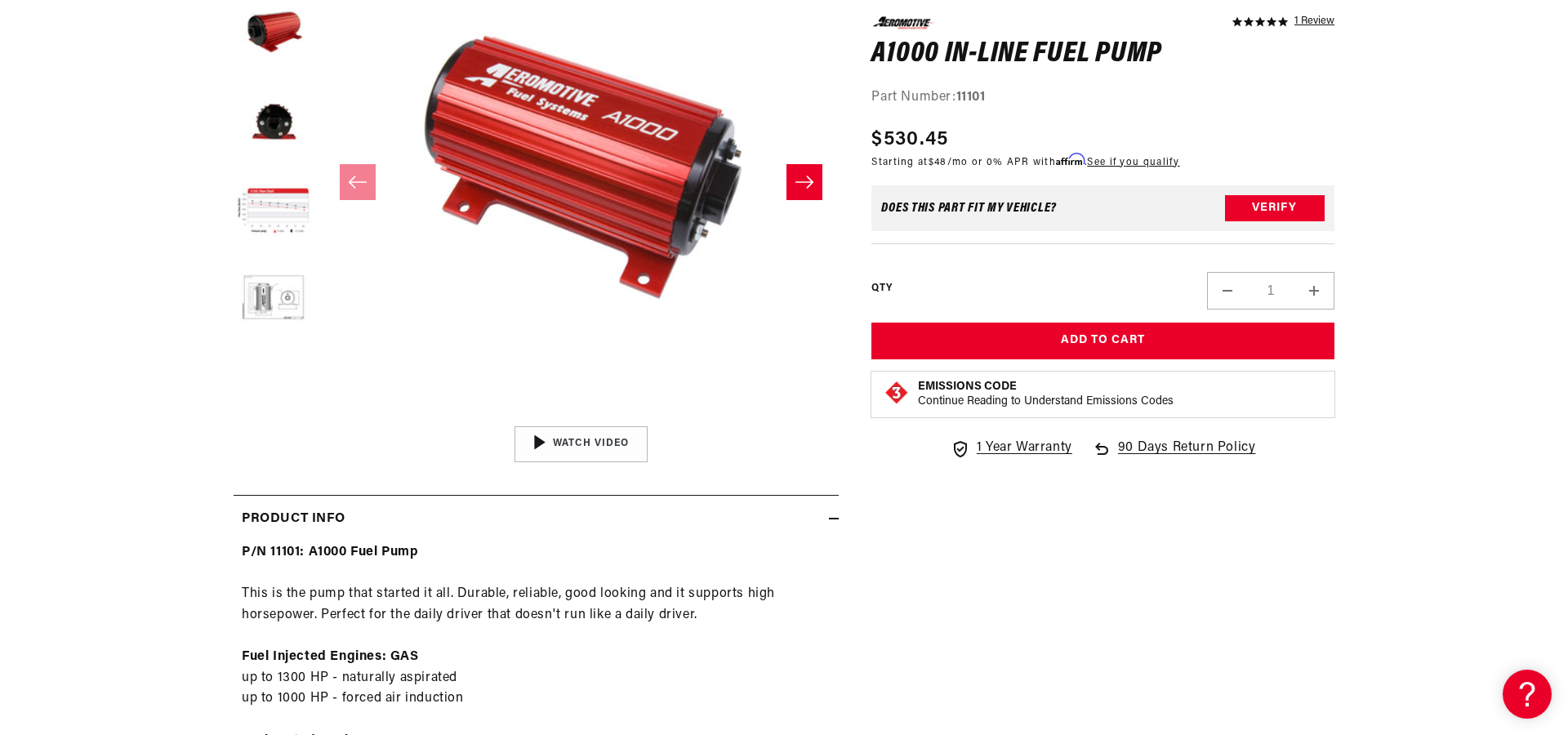
scroll to position [326, 0]
